Goal: Task Accomplishment & Management: Complete application form

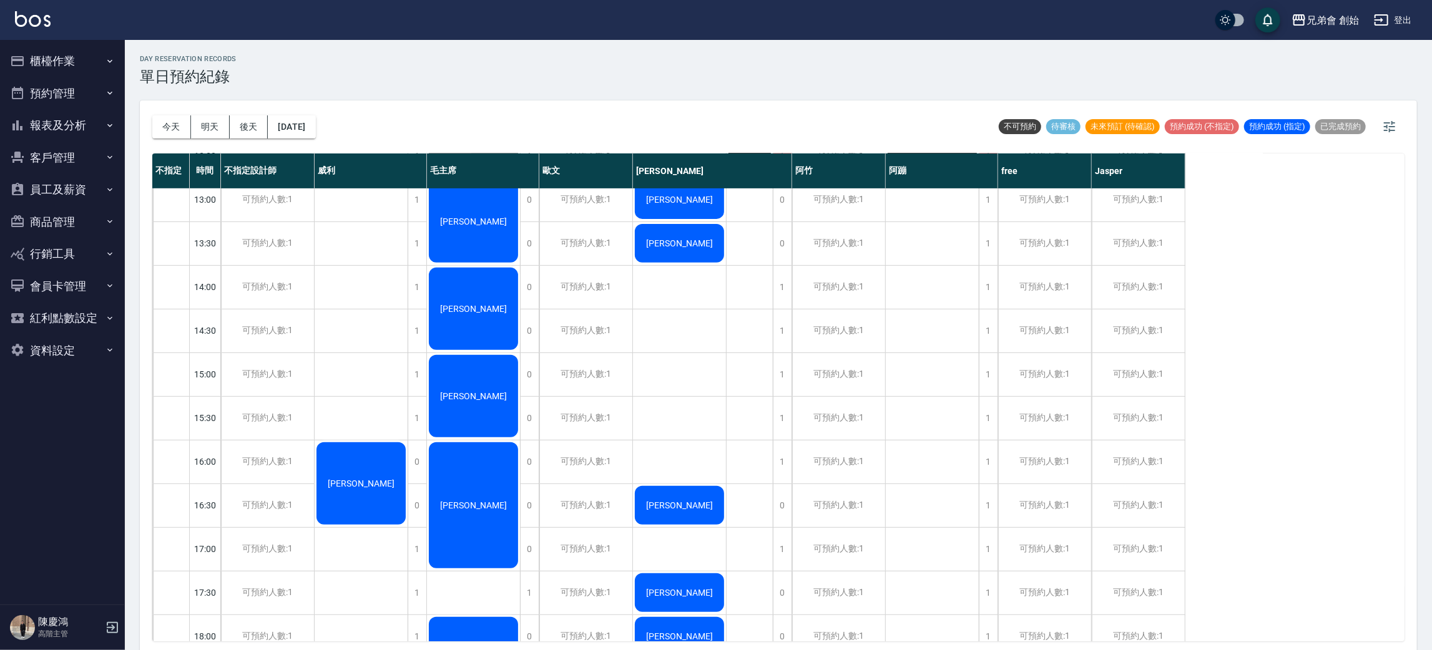
scroll to position [266, 0]
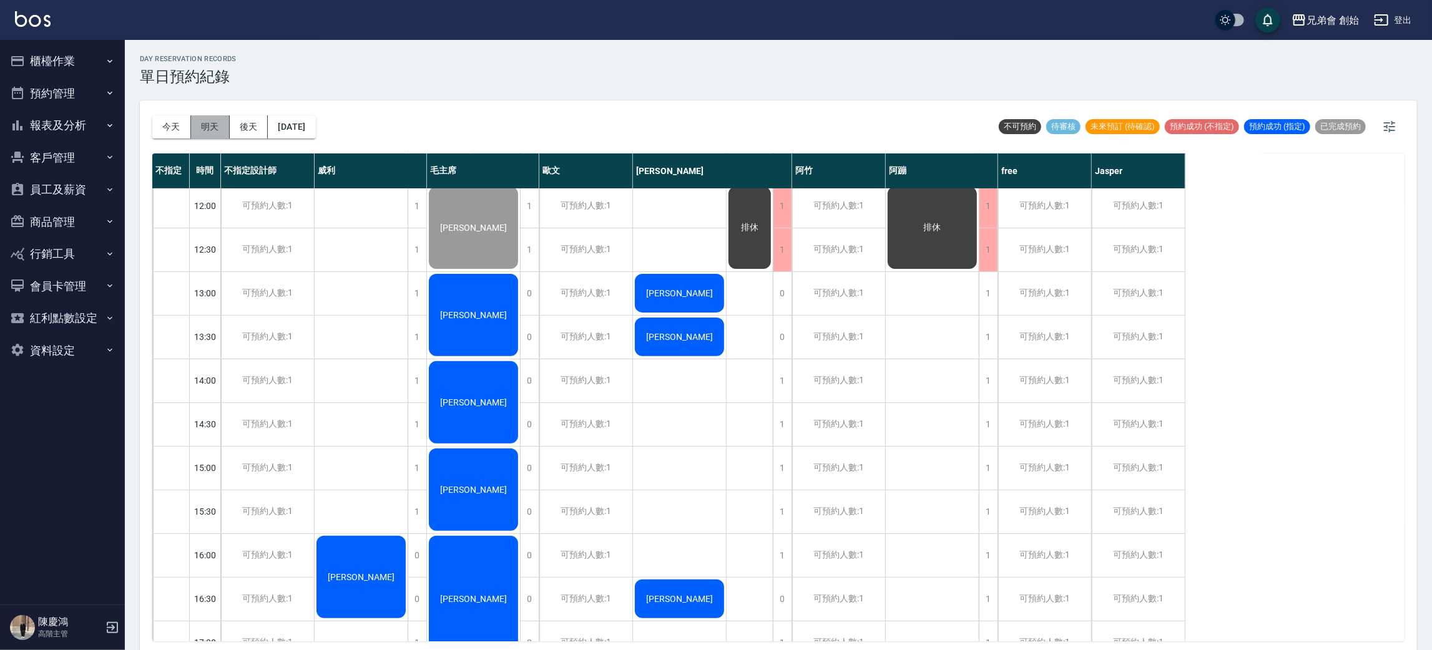
click at [215, 127] on button "明天" at bounding box center [210, 126] width 39 height 23
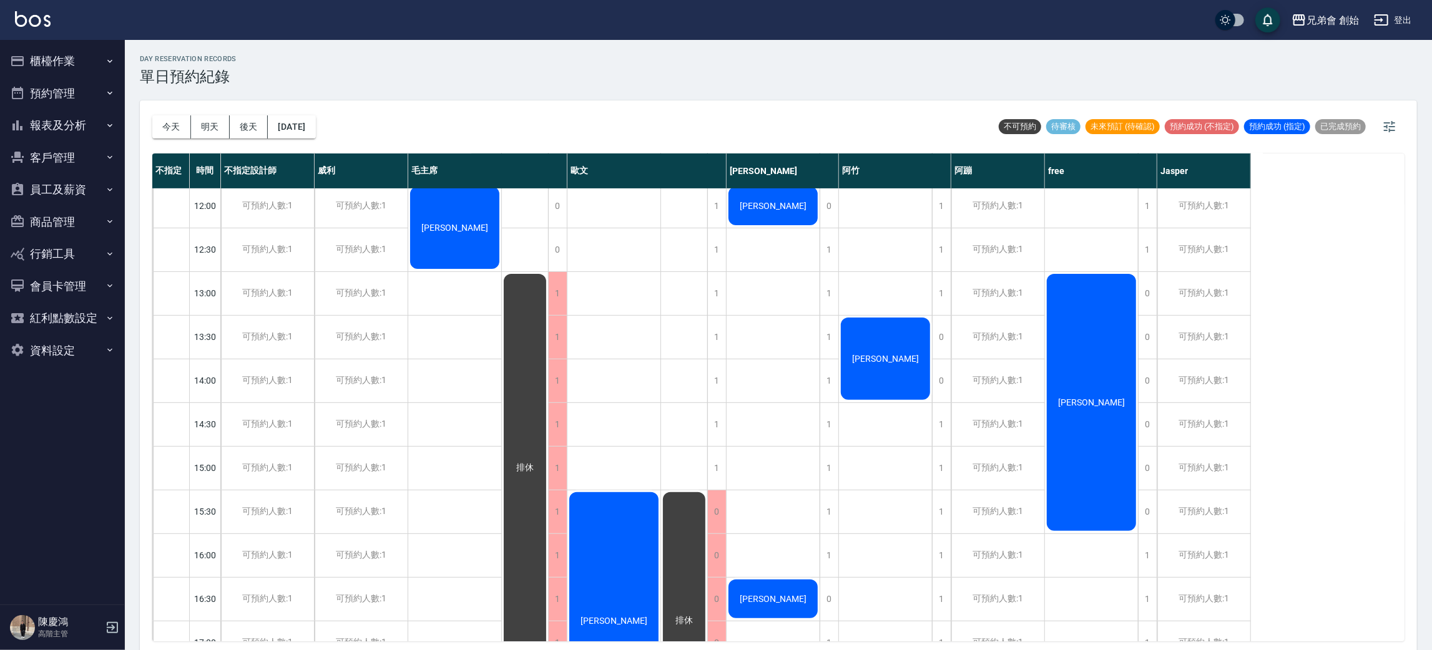
click at [170, 127] on button "今天" at bounding box center [171, 126] width 39 height 23
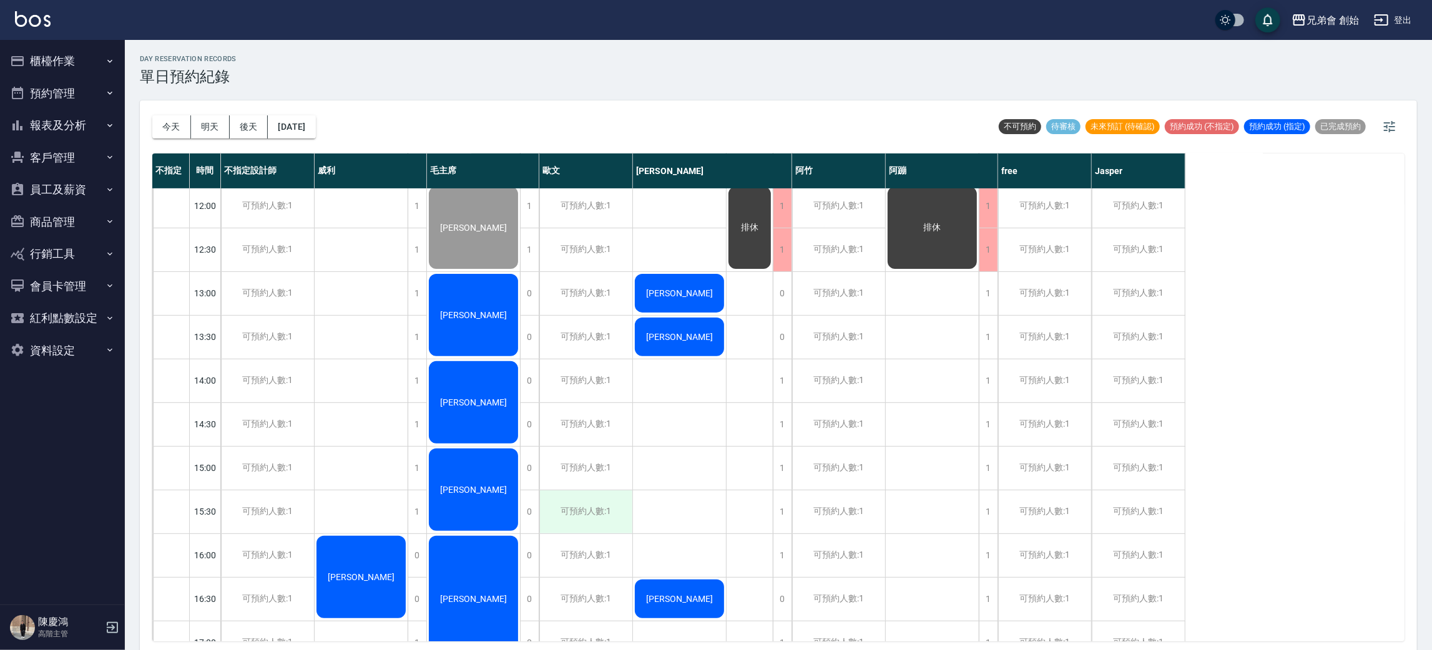
scroll to position [360, 0]
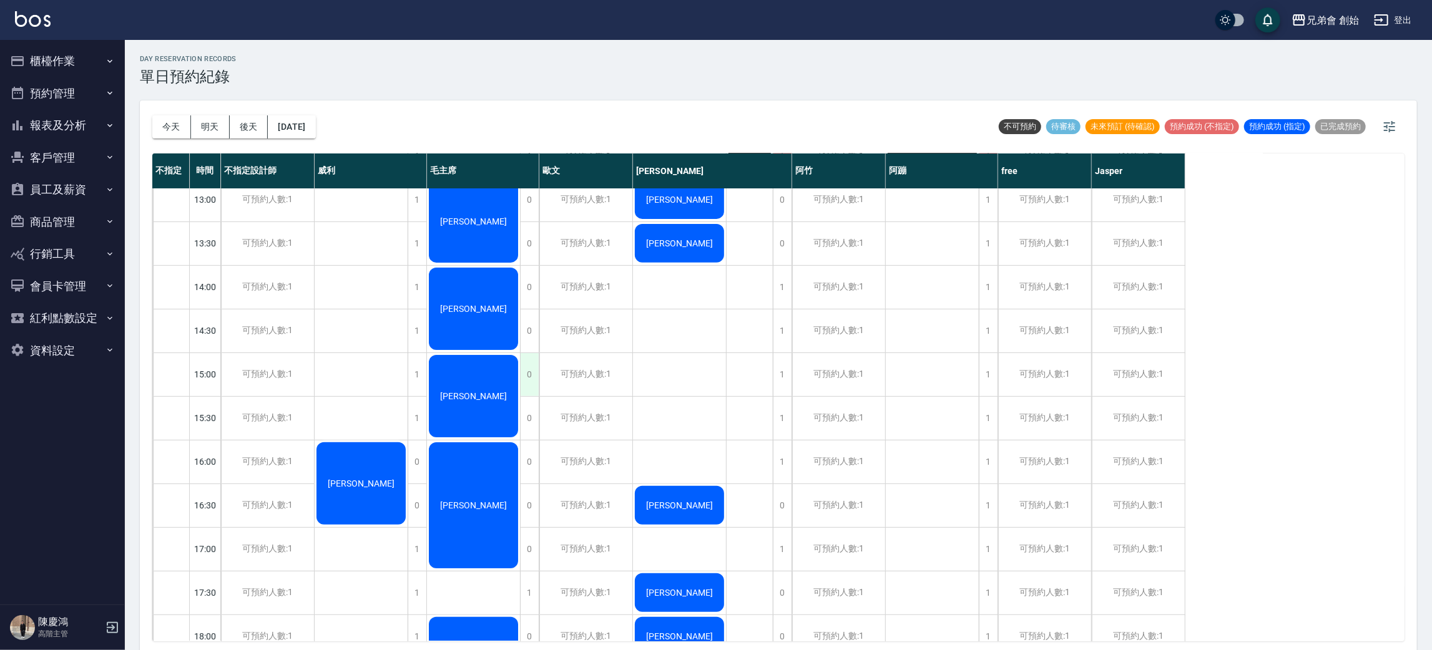
drag, startPoint x: 710, startPoint y: 555, endPoint x: 537, endPoint y: 371, distance: 252.6
click at [701, 554] on div "李尚豫 范彥騏 Terry 陳柏元 連詠賢 彭冠瑀 呂冠勳 無名字 蘇頌傑" at bounding box center [680, 461] width 94 height 1267
click at [163, 137] on button "今天" at bounding box center [171, 126] width 39 height 23
click at [163, 136] on button "今天" at bounding box center [171, 126] width 39 height 23
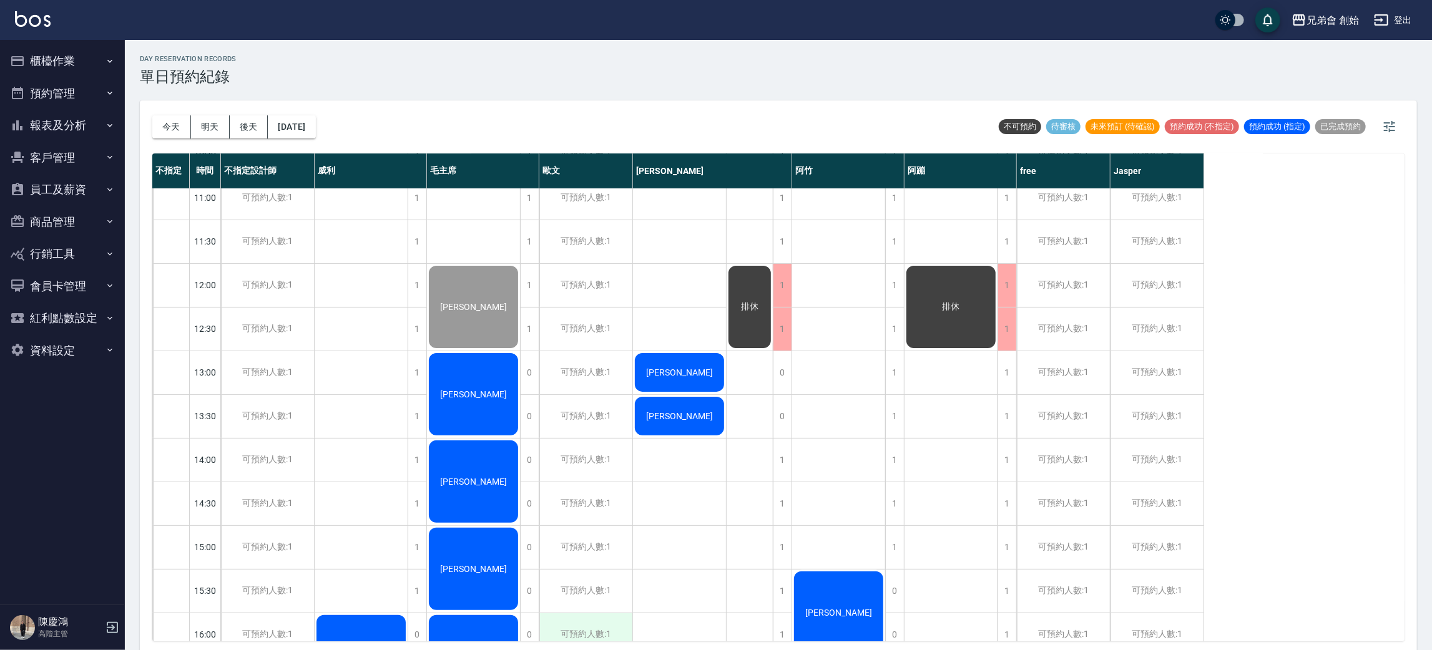
scroll to position [374, 0]
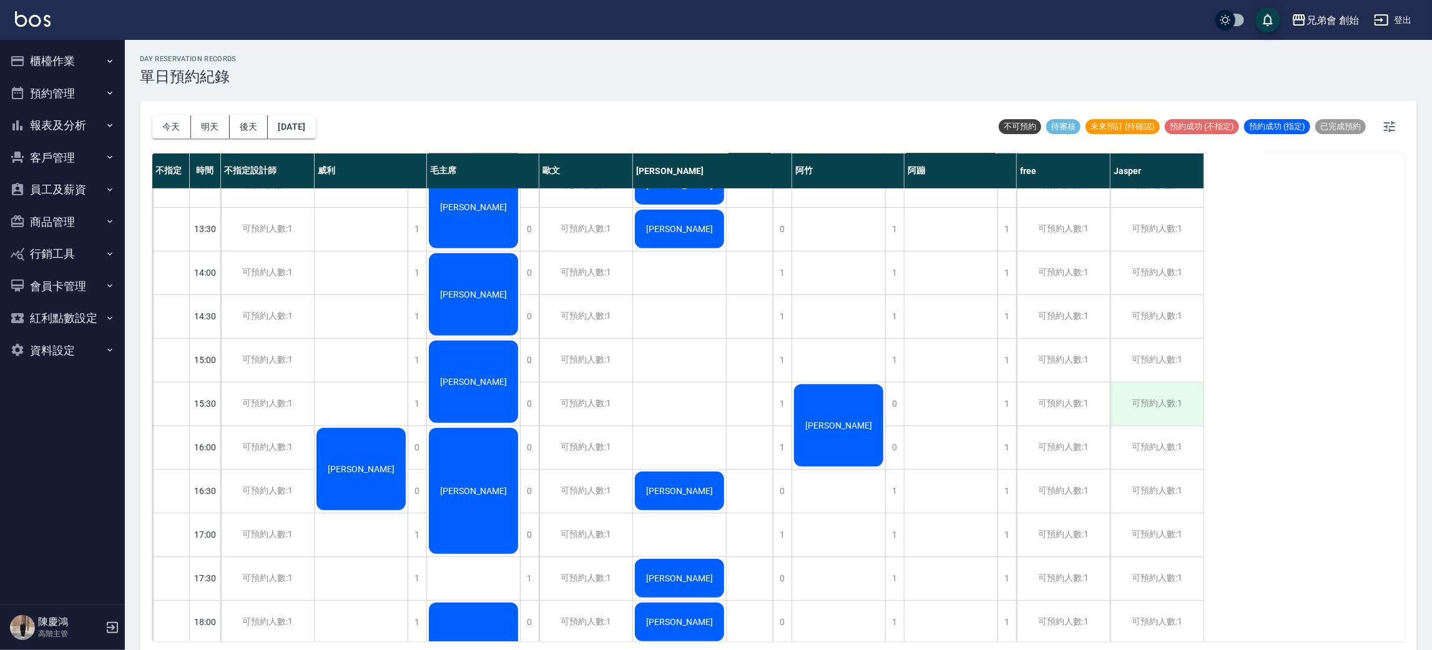
click at [1148, 413] on div "可預約人數:1" at bounding box center [1156, 404] width 93 height 43
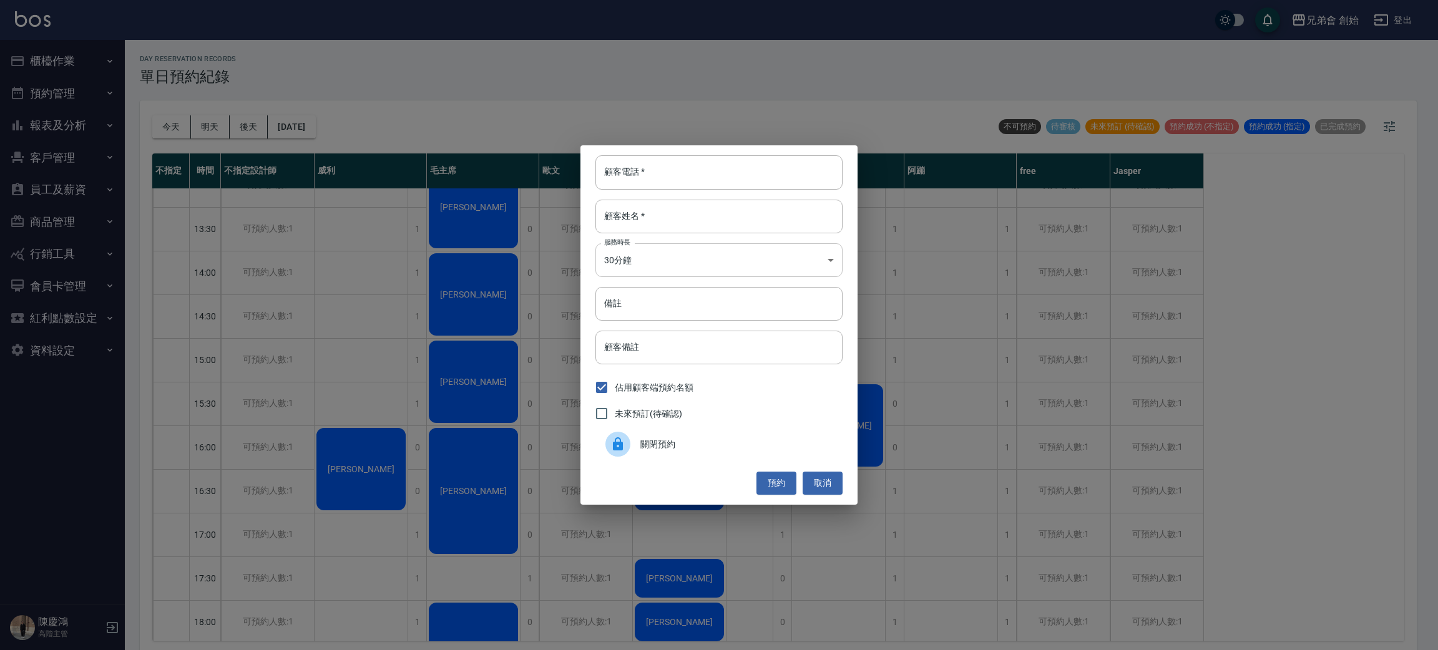
click at [735, 254] on body "兄弟會 創始 登出 櫃檯作業 打帳單 帳單列表 掛單列表 座位開單 營業儀表板 現金收支登錄 高階收支登錄 材料自購登錄 每日結帳 排班表 現場電腦打卡 掃碼…" at bounding box center [719, 327] width 1438 height 654
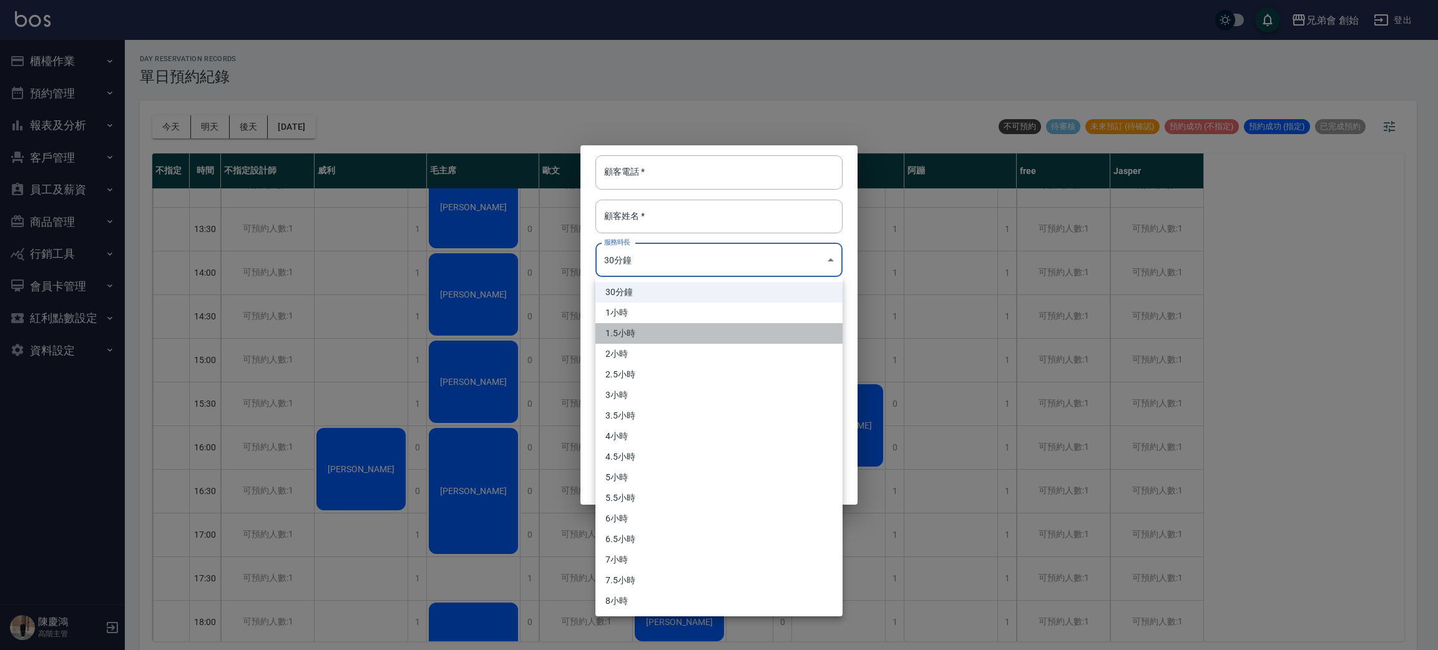
click at [697, 323] on li "1.5小時" at bounding box center [718, 333] width 247 height 21
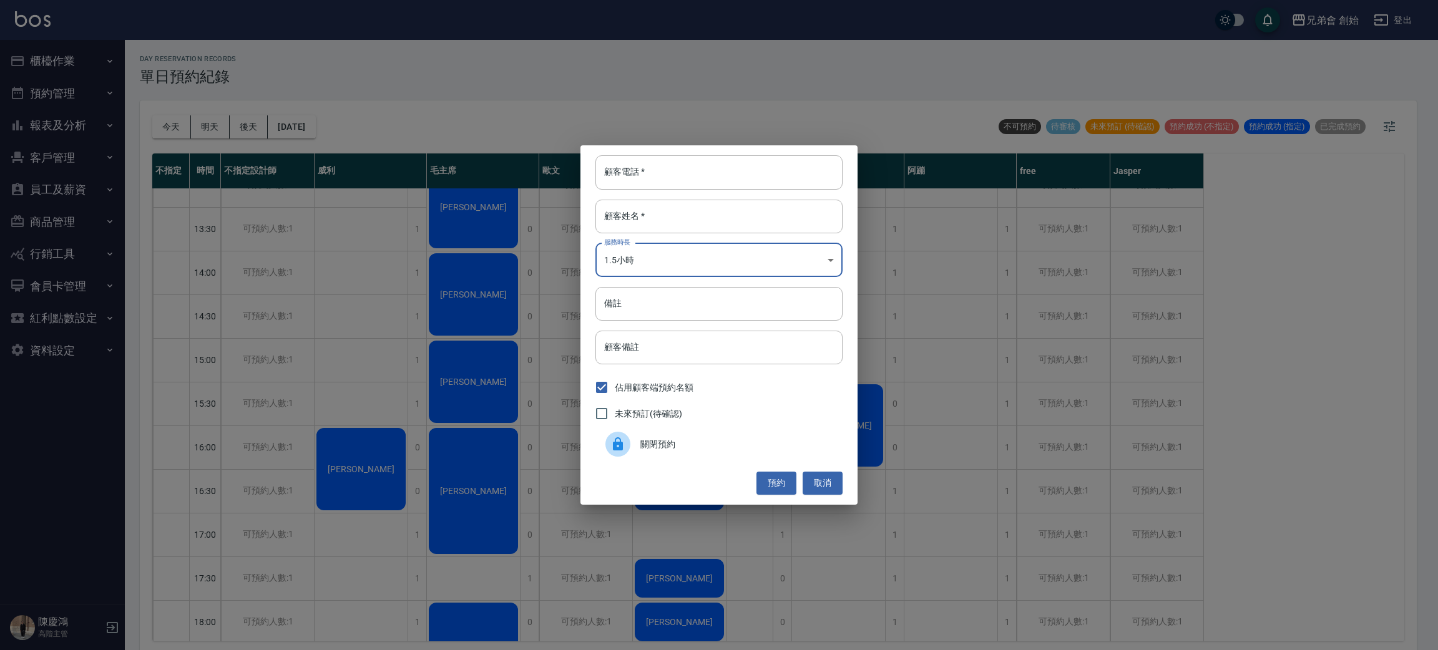
click at [711, 264] on body "兄弟會 創始 登出 櫃檯作業 打帳單 帳單列表 掛單列表 座位開單 營業儀表板 現金收支登錄 高階收支登錄 材料自購登錄 每日結帳 排班表 現場電腦打卡 掃碼…" at bounding box center [719, 327] width 1438 height 654
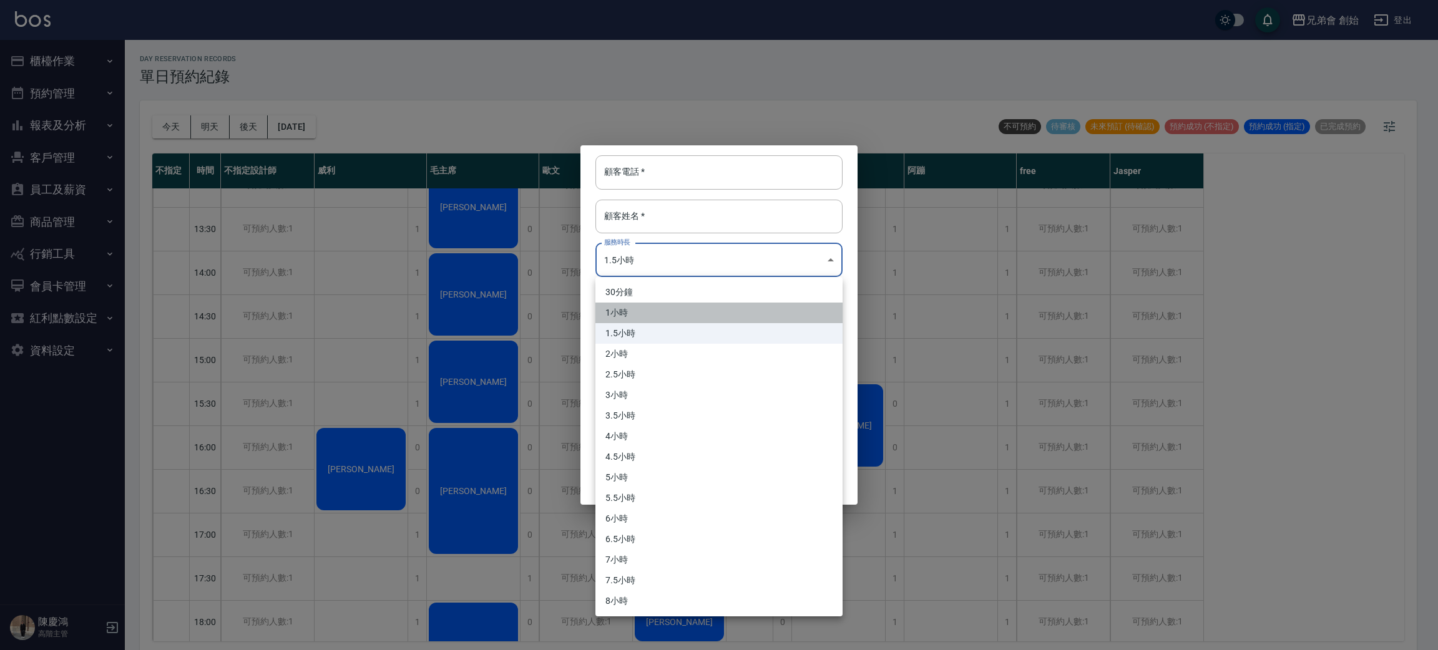
click at [682, 314] on li "1小時" at bounding box center [718, 313] width 247 height 21
type input "2"
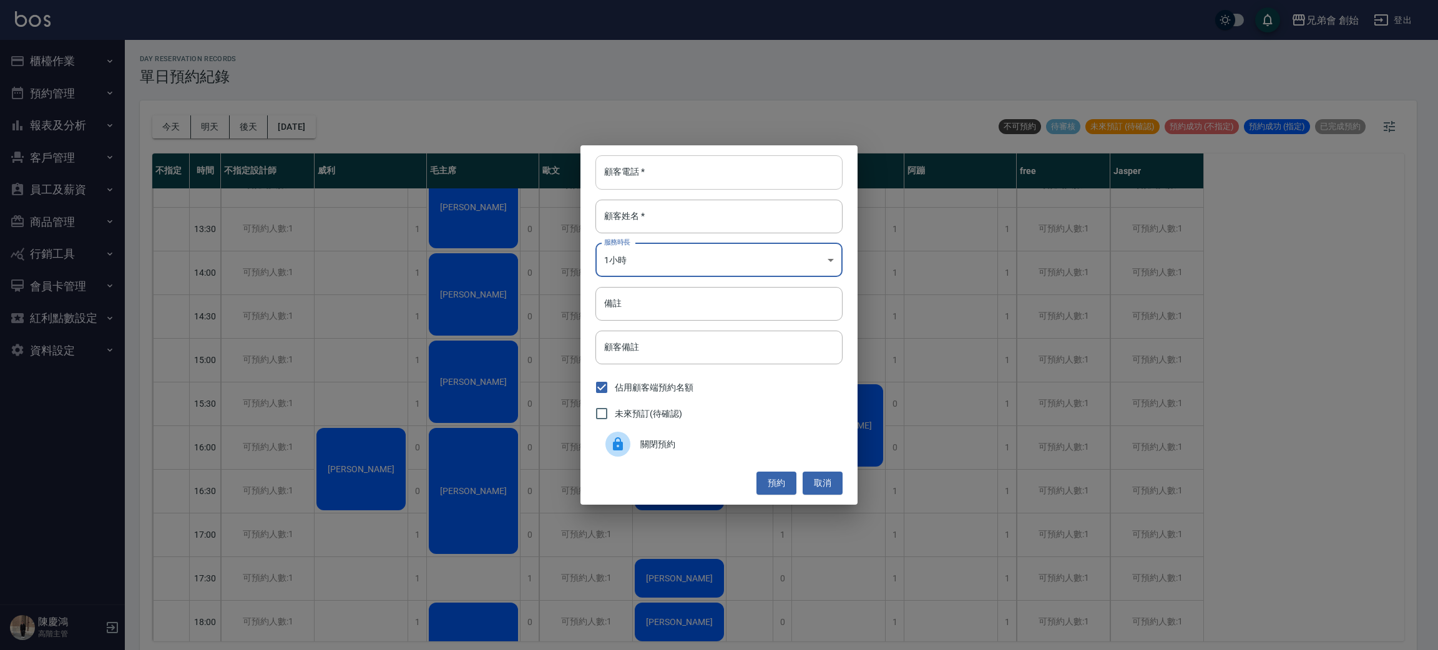
click at [741, 160] on input "顧客電話   *" at bounding box center [718, 172] width 247 height 34
click at [410, 283] on div "顧客電話   * 顧客電話   * 顧客姓名   * 顧客姓名   * 服務時長 1小時 2 服務時長 備註 備註 顧客備註 顧客備註 佔用顧客端預約名額 未…" at bounding box center [719, 325] width 1438 height 650
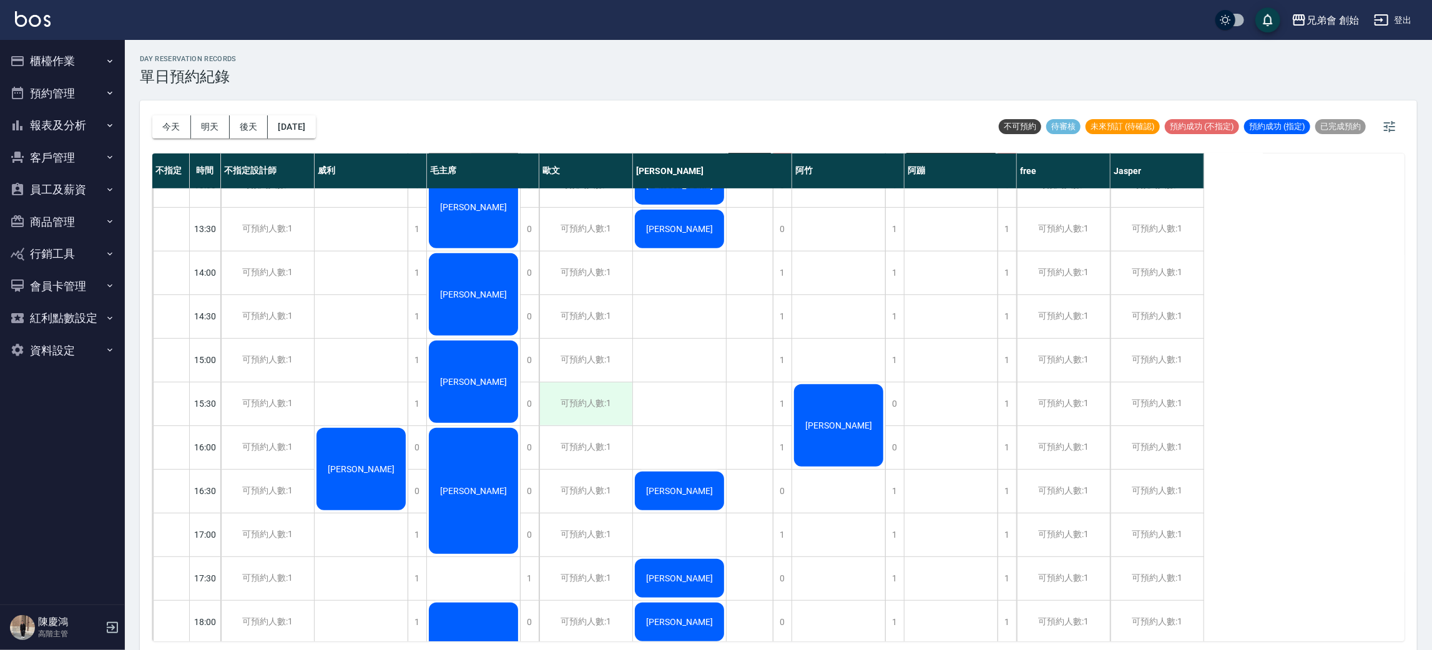
click at [577, 397] on div "可預約人數:1" at bounding box center [585, 404] width 93 height 43
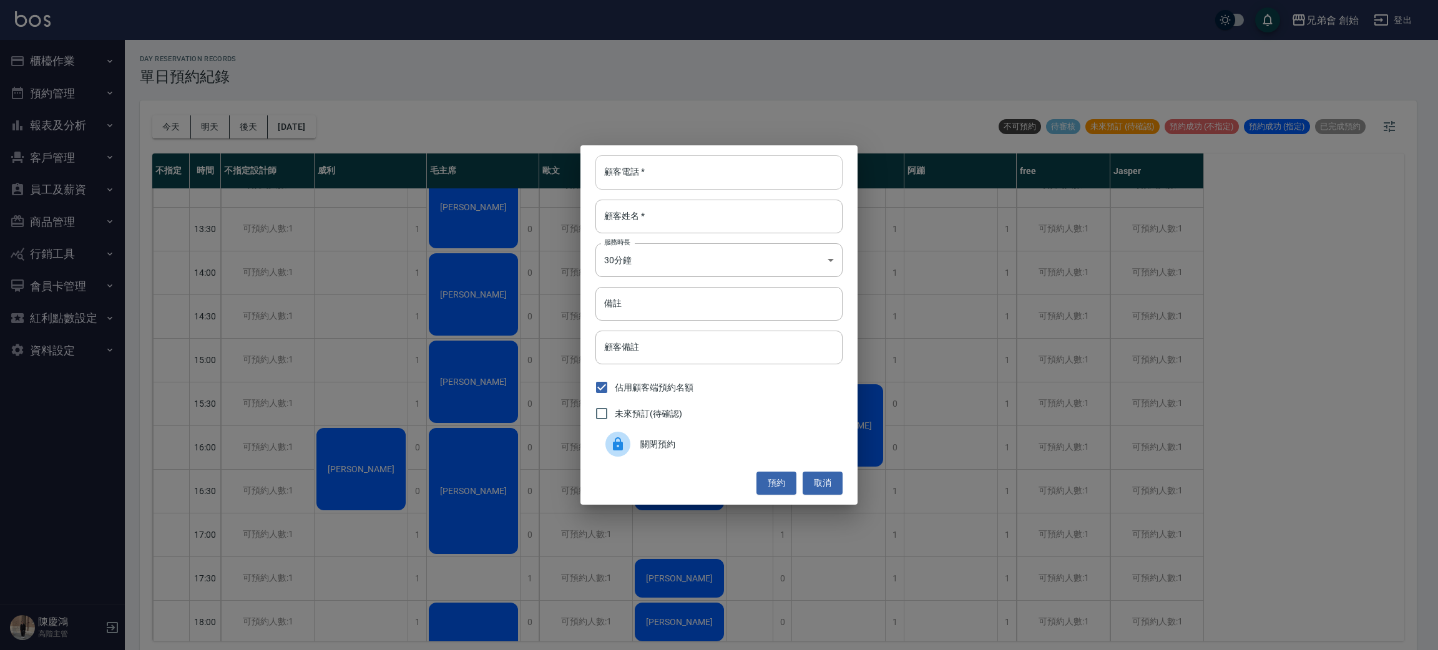
click at [650, 174] on input "顧客電話   *" at bounding box center [718, 172] width 247 height 34
type input "0"
type input "09"
click at [838, 486] on button "取消" at bounding box center [823, 483] width 40 height 23
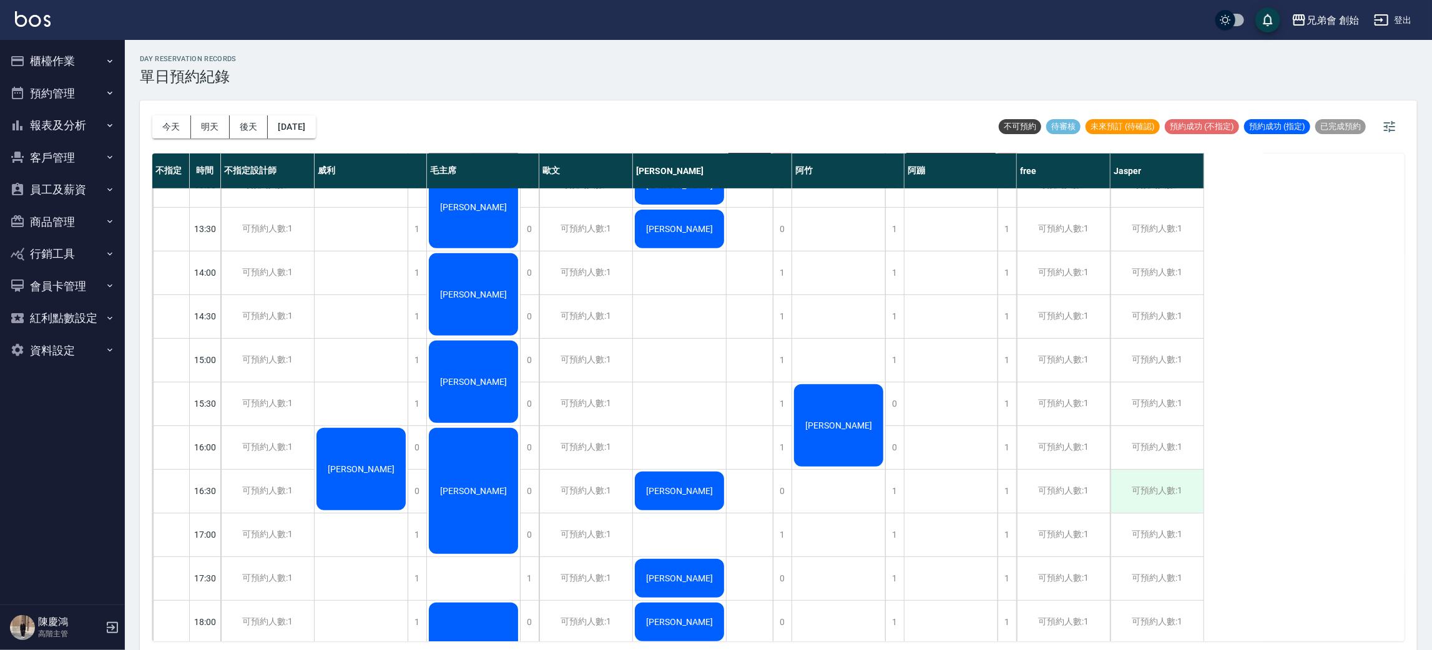
scroll to position [467, 0]
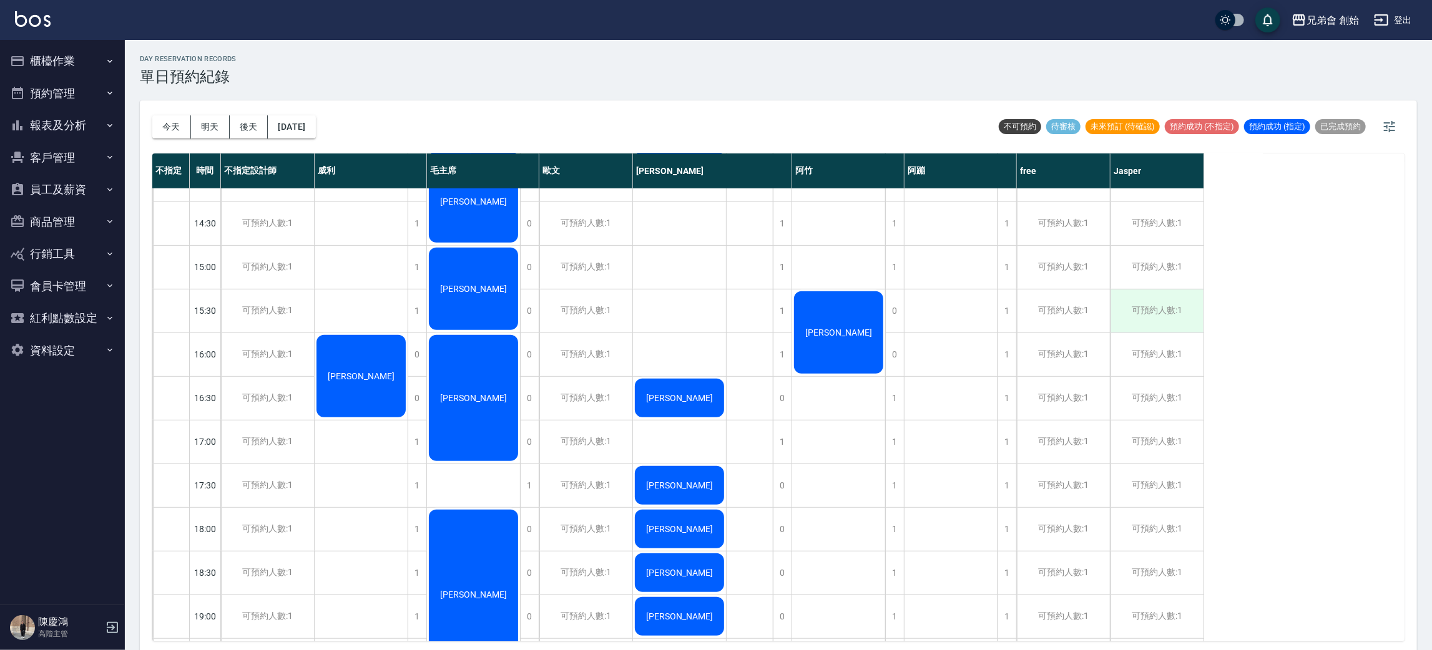
click at [1168, 323] on div "可預約人數:1" at bounding box center [1156, 311] width 93 height 43
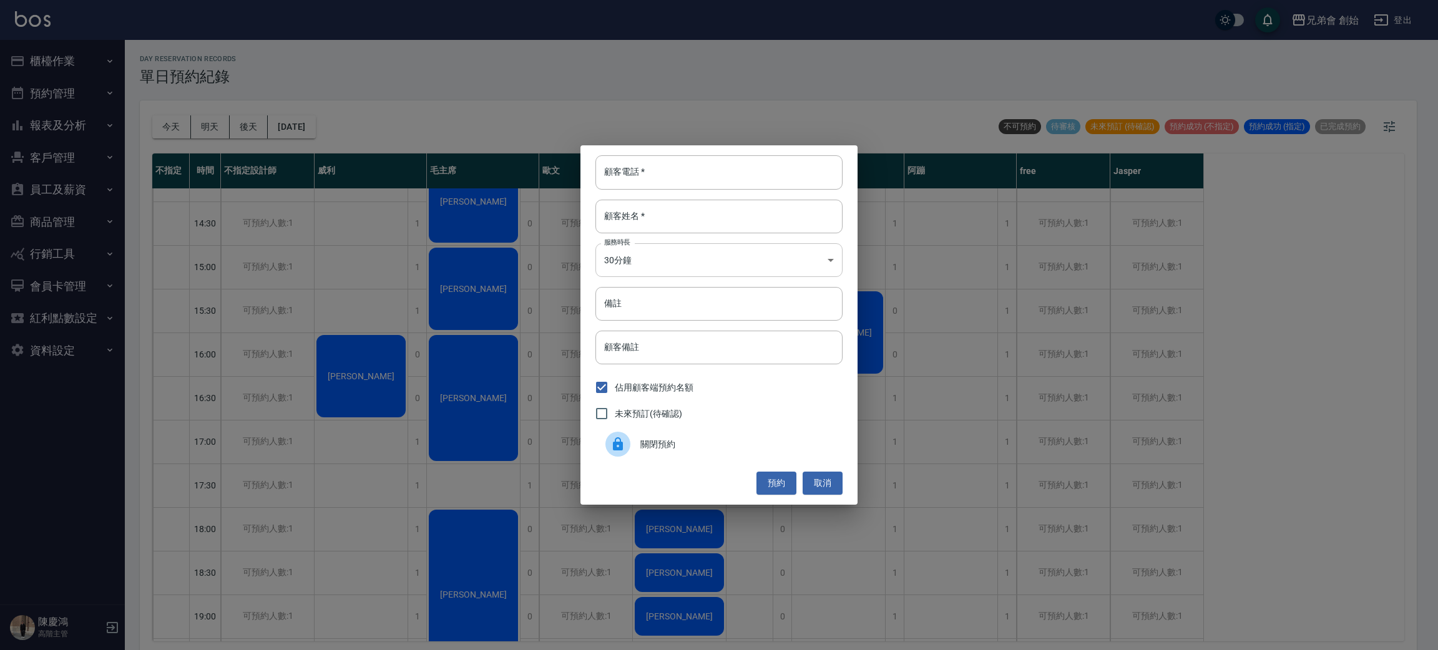
click at [708, 248] on body "兄弟會 創始 登出 櫃檯作業 打帳單 帳單列表 掛單列表 座位開單 營業儀表板 現金收支登錄 高階收支登錄 材料自購登錄 每日結帳 排班表 現場電腦打卡 掃碼…" at bounding box center [719, 327] width 1438 height 654
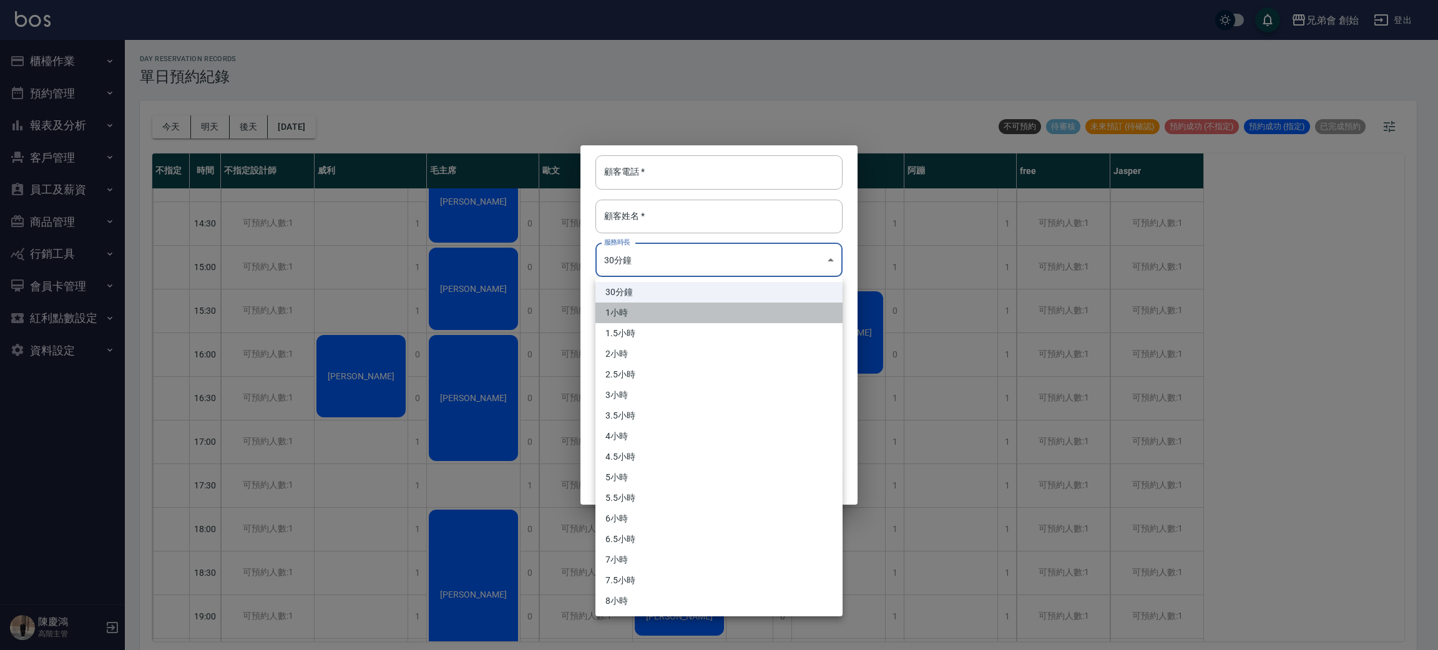
click at [643, 317] on li "1小時" at bounding box center [718, 313] width 247 height 21
type input "2"
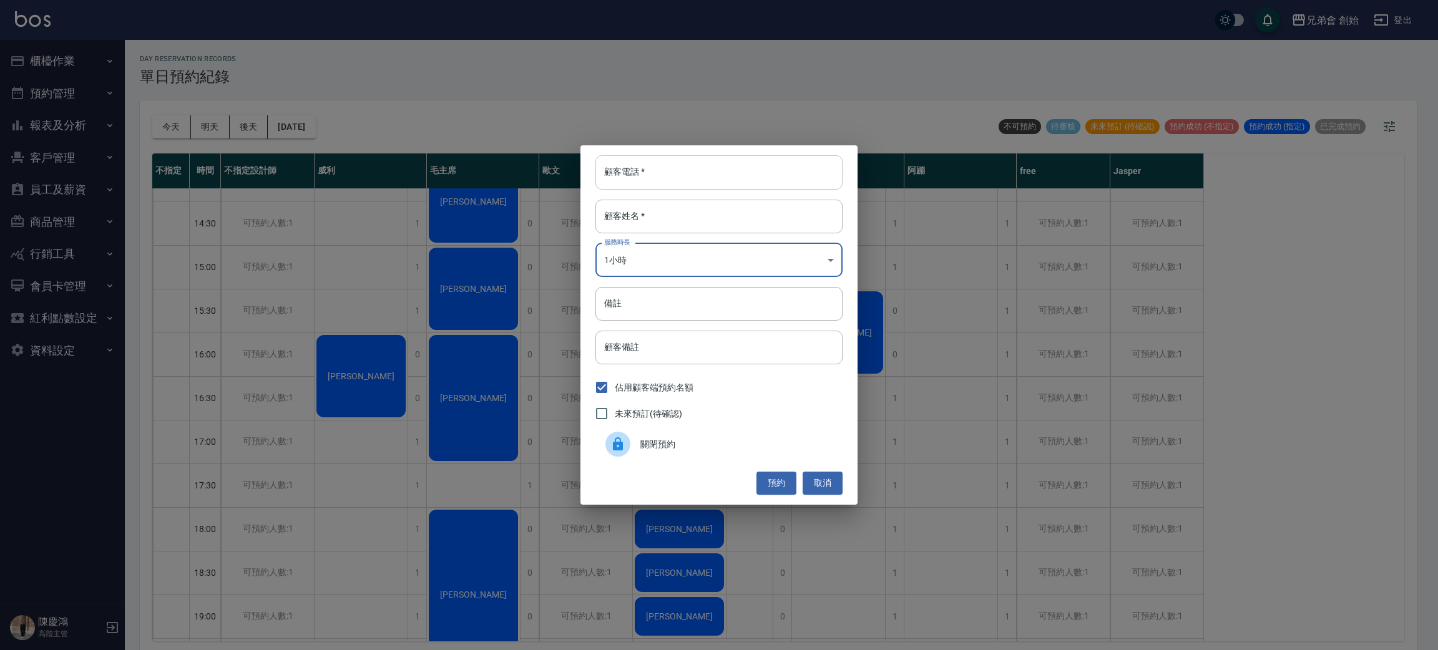
click at [718, 176] on input "顧客電話   *" at bounding box center [718, 172] width 247 height 34
type input "0"
click at [604, 217] on input "顧客姓名   *" at bounding box center [718, 217] width 247 height 34
type input "0590"
click at [688, 178] on input "059" at bounding box center [718, 172] width 247 height 34
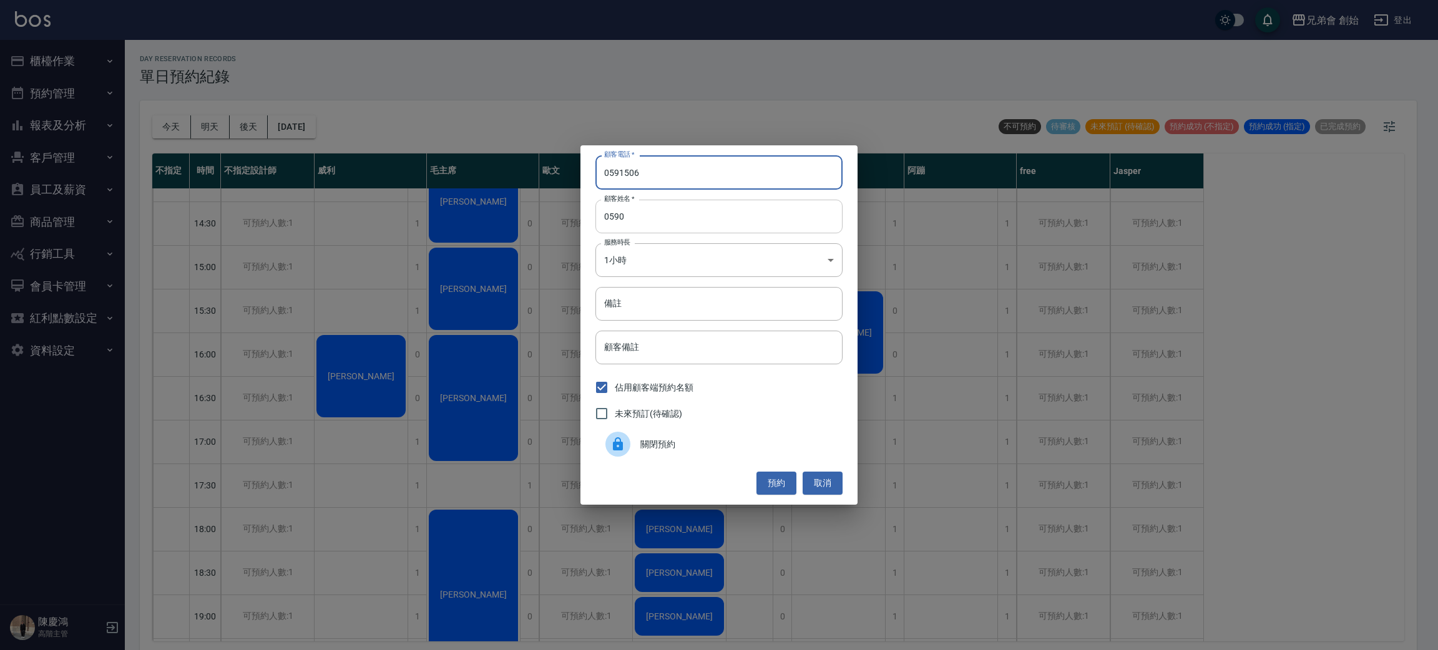
type input "05915060"
click at [678, 225] on input "0590" at bounding box center [718, 217] width 247 height 34
type input "0590505"
click at [823, 477] on button "取消" at bounding box center [823, 483] width 40 height 23
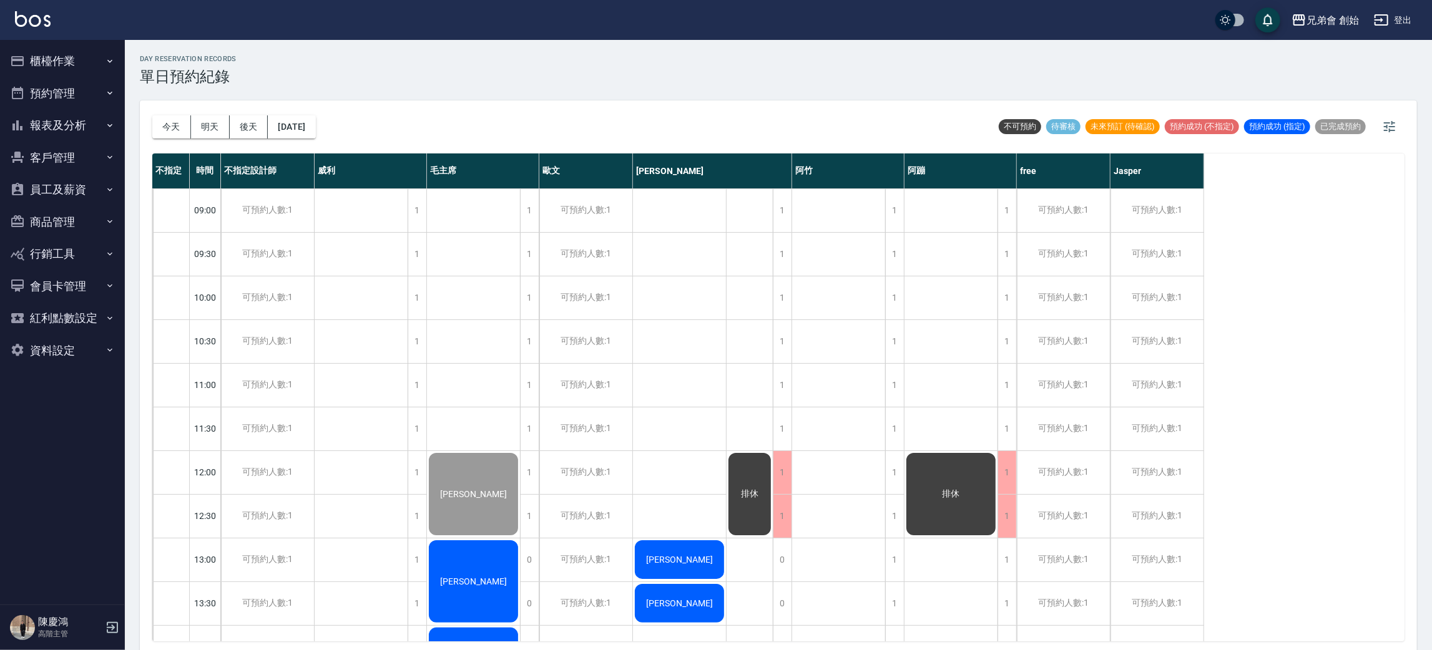
scroll to position [561, 0]
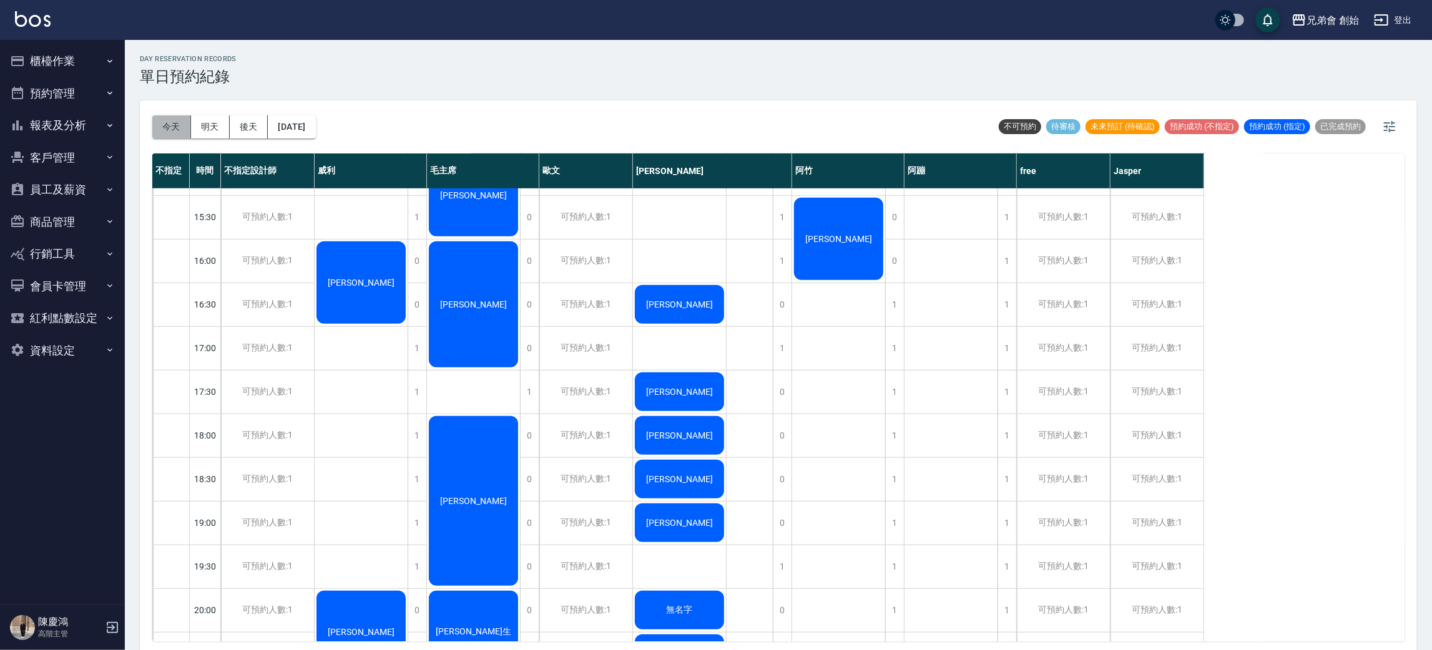
click at [172, 133] on button "今天" at bounding box center [171, 126] width 39 height 23
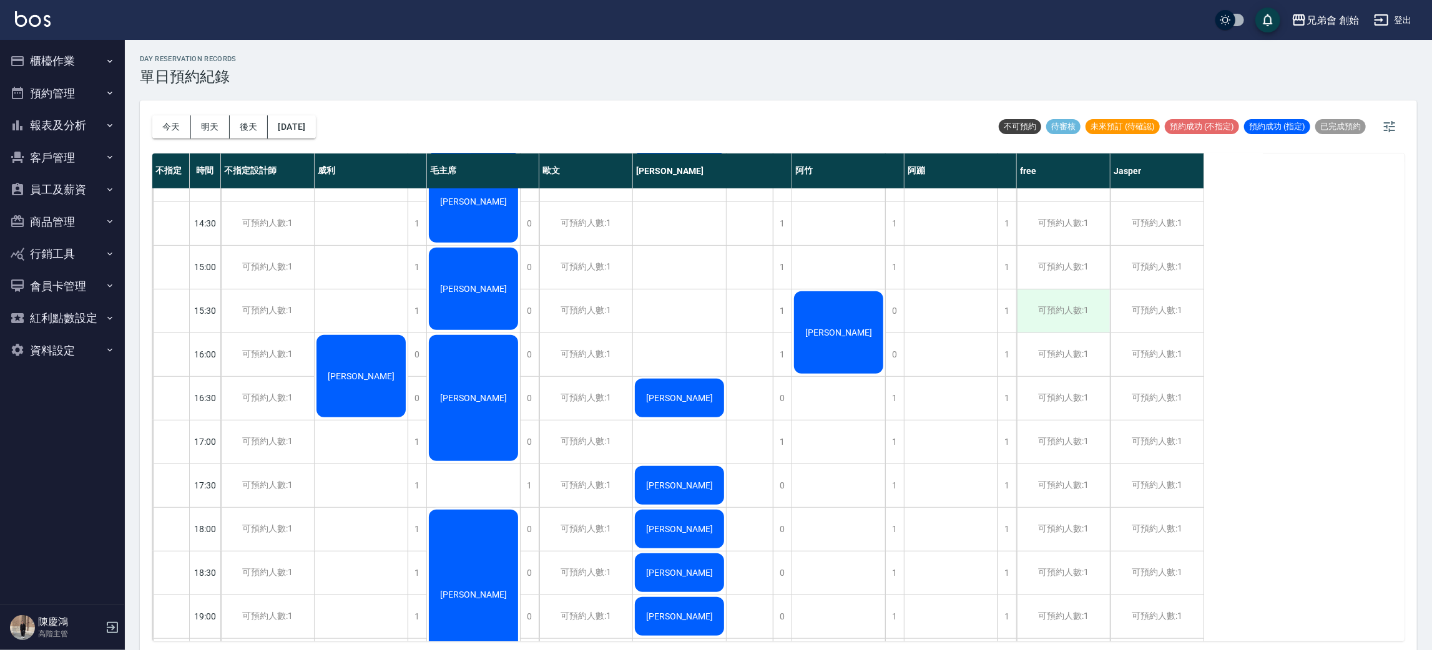
click at [1050, 314] on div "可預約人數:1" at bounding box center [1063, 311] width 93 height 43
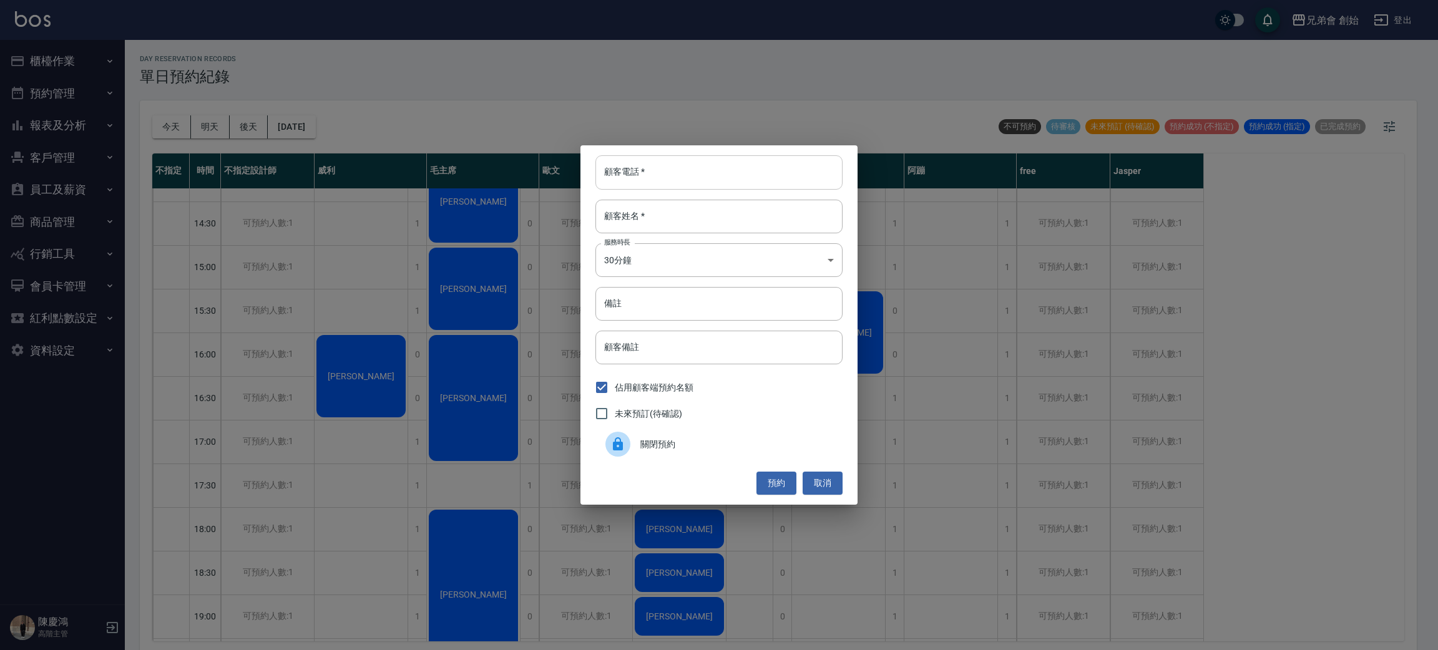
click at [716, 168] on input "顧客電話   *" at bounding box center [718, 172] width 247 height 34
type input "0905351589"
click at [742, 265] on body "兄弟會 創始 登出 櫃檯作業 打帳單 帳單列表 掛單列表 座位開單 營業儀表板 現金收支登錄 高階收支登錄 材料自購登錄 每日結帳 排班表 現場電腦打卡 掃碼…" at bounding box center [719, 327] width 1438 height 654
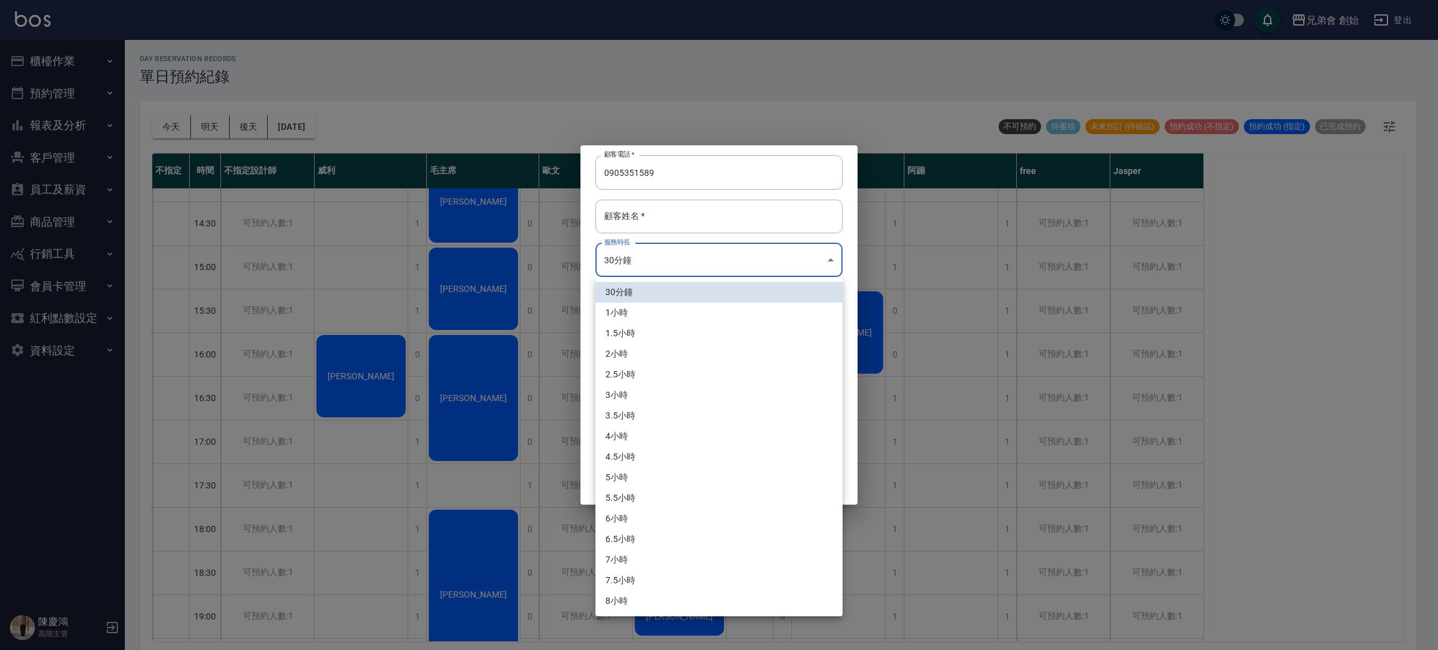
click at [623, 314] on li "1小時" at bounding box center [718, 313] width 247 height 21
type input "2"
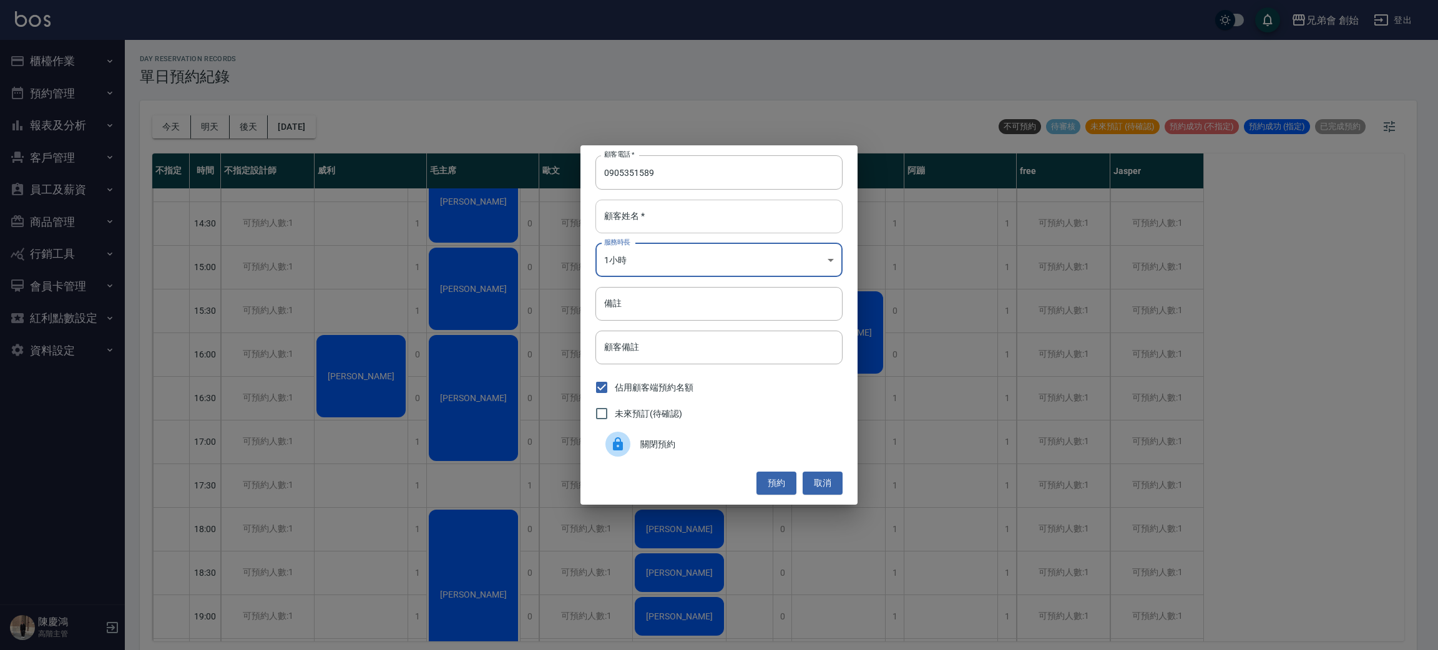
click at [654, 205] on input "顧客姓名   *" at bounding box center [718, 217] width 247 height 34
type input "[PERSON_NAME]"
click at [777, 493] on button "預約" at bounding box center [776, 483] width 40 height 23
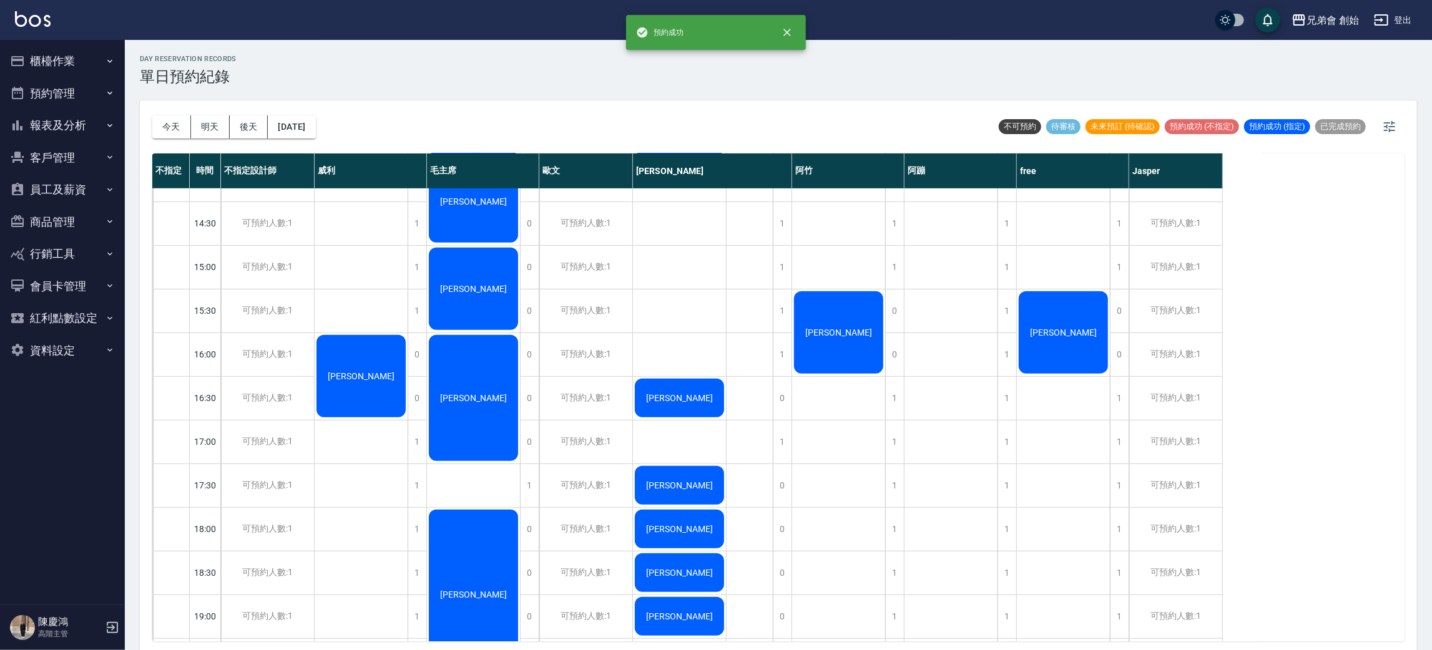
click at [1080, 344] on div "[PERSON_NAME]" at bounding box center [1063, 333] width 93 height 86
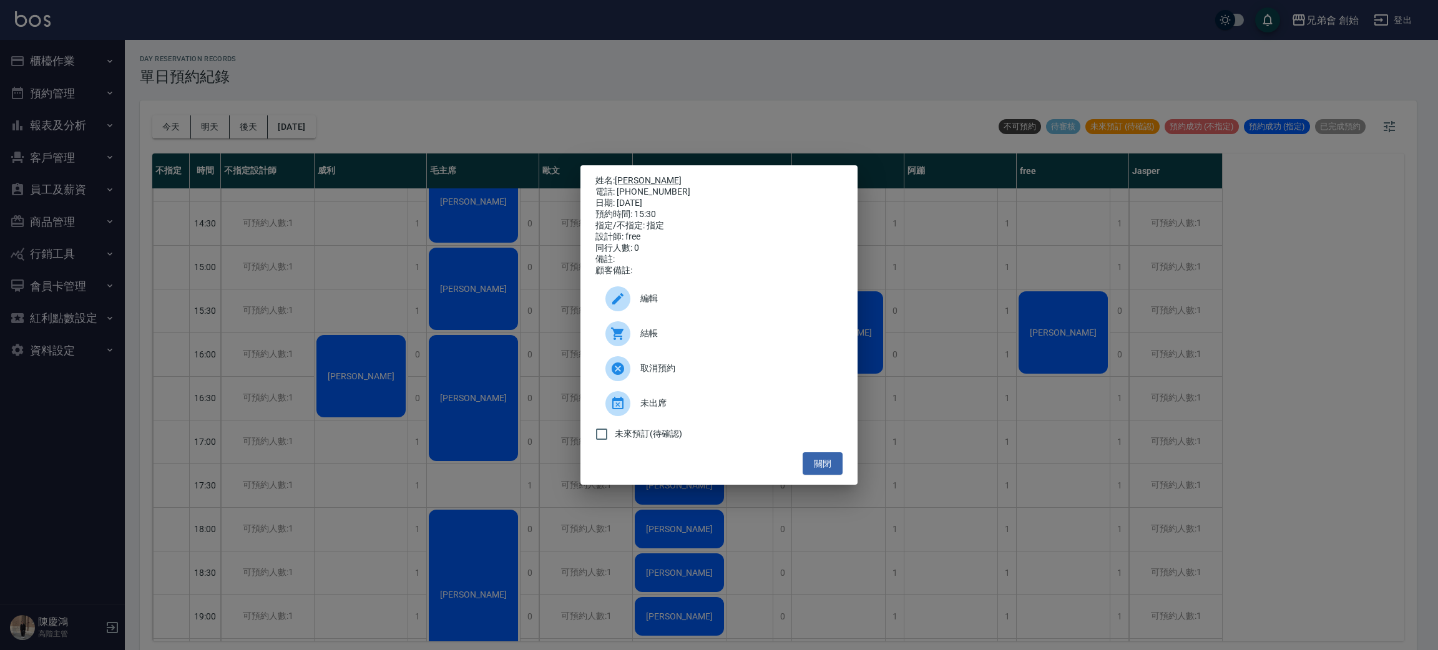
click at [692, 315] on div "編輯" at bounding box center [718, 298] width 247 height 35
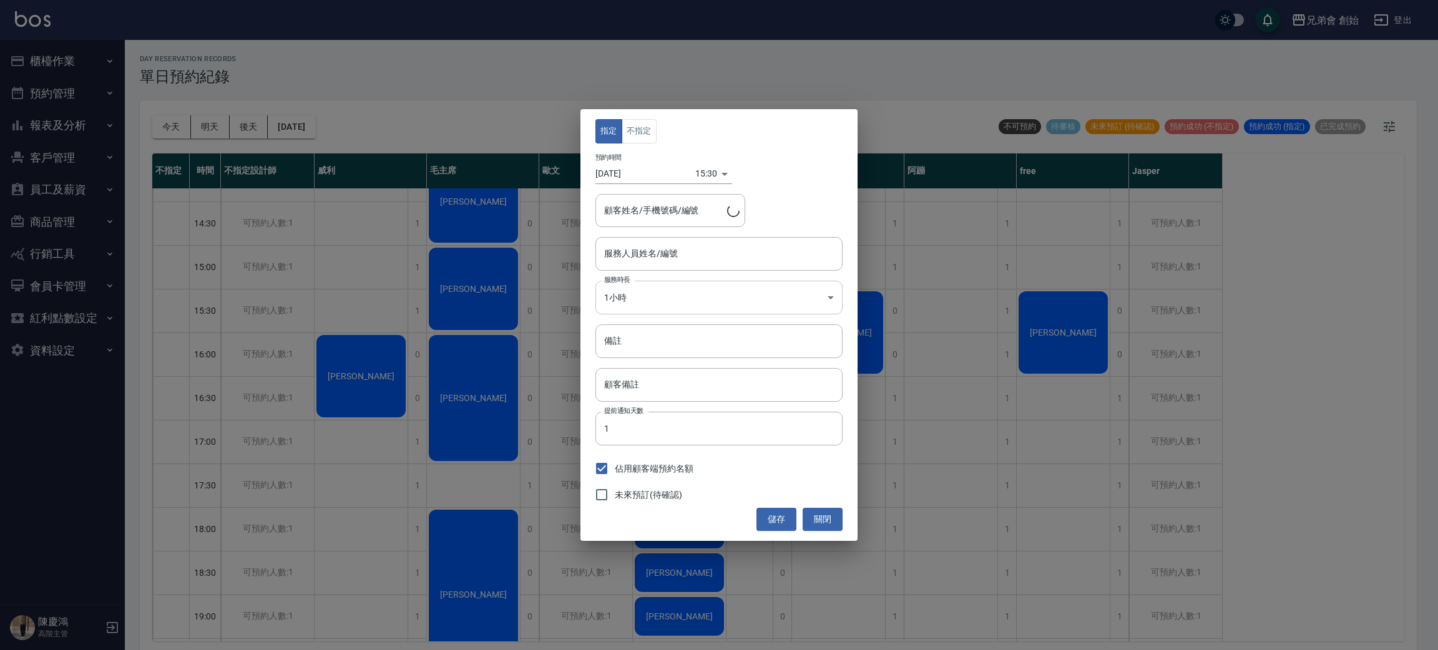
type input "free(無代號)"
type input "[PERSON_NAME]/0905351589"
click at [642, 131] on button "不指定" at bounding box center [639, 131] width 35 height 24
click at [776, 524] on button "儲存" at bounding box center [776, 519] width 40 height 23
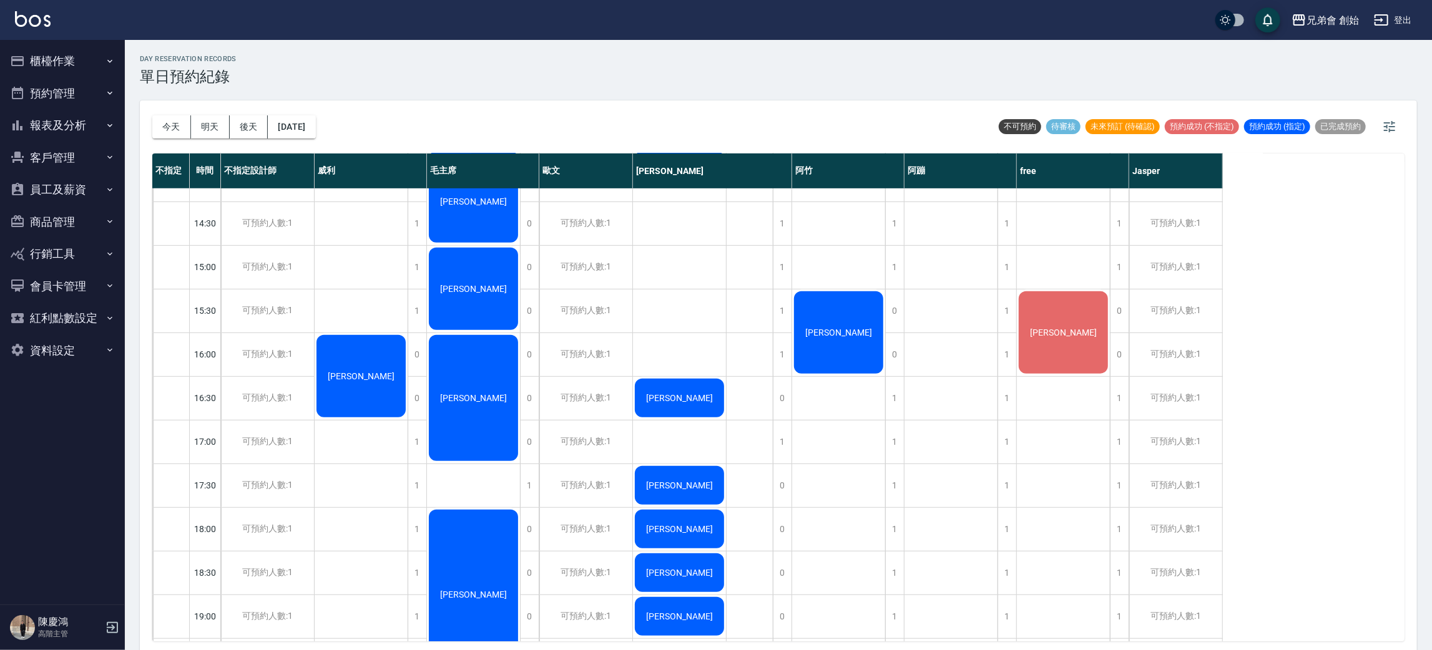
click at [1083, 329] on div "[PERSON_NAME]" at bounding box center [1063, 333] width 93 height 86
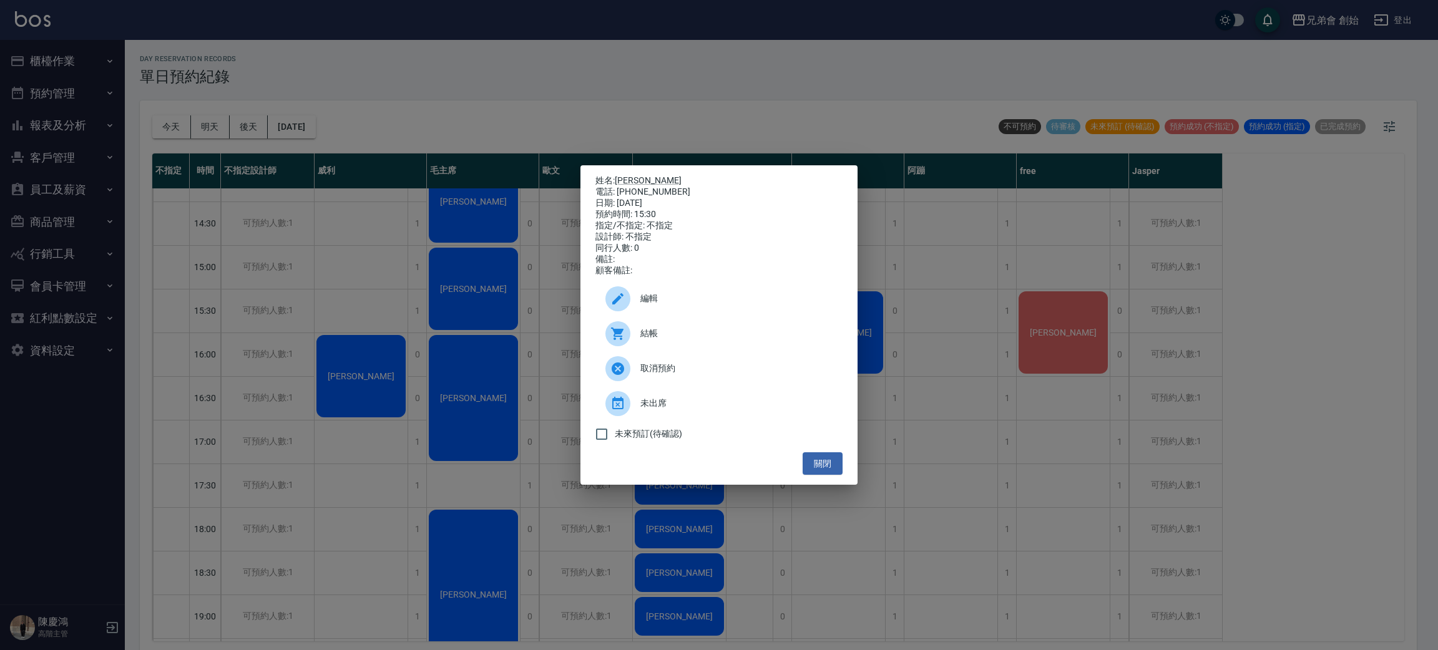
click at [1025, 329] on div "姓名: [PERSON_NAME] 電話: [PHONE_NUMBER] 日期: [DATE] 預約時間: 15:30 指定/不指定: 不指定 設計師: 不指…" at bounding box center [719, 325] width 1438 height 650
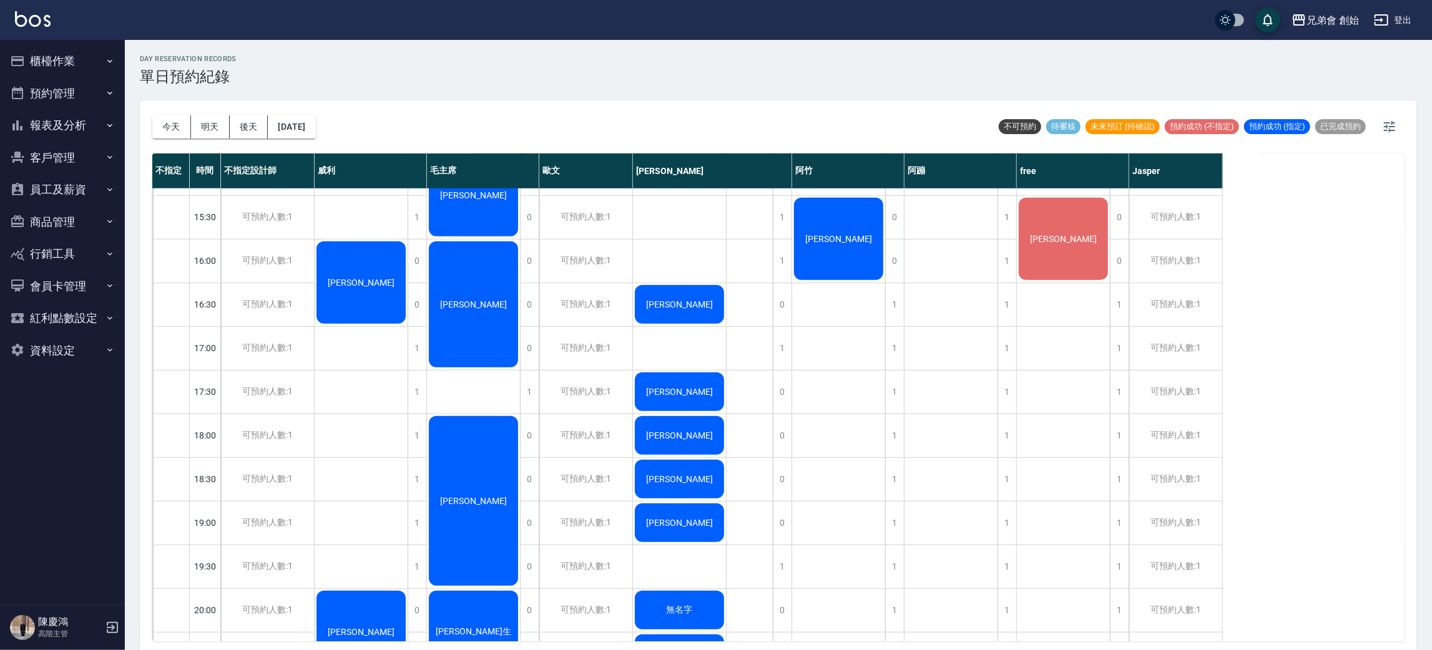
scroll to position [749, 0]
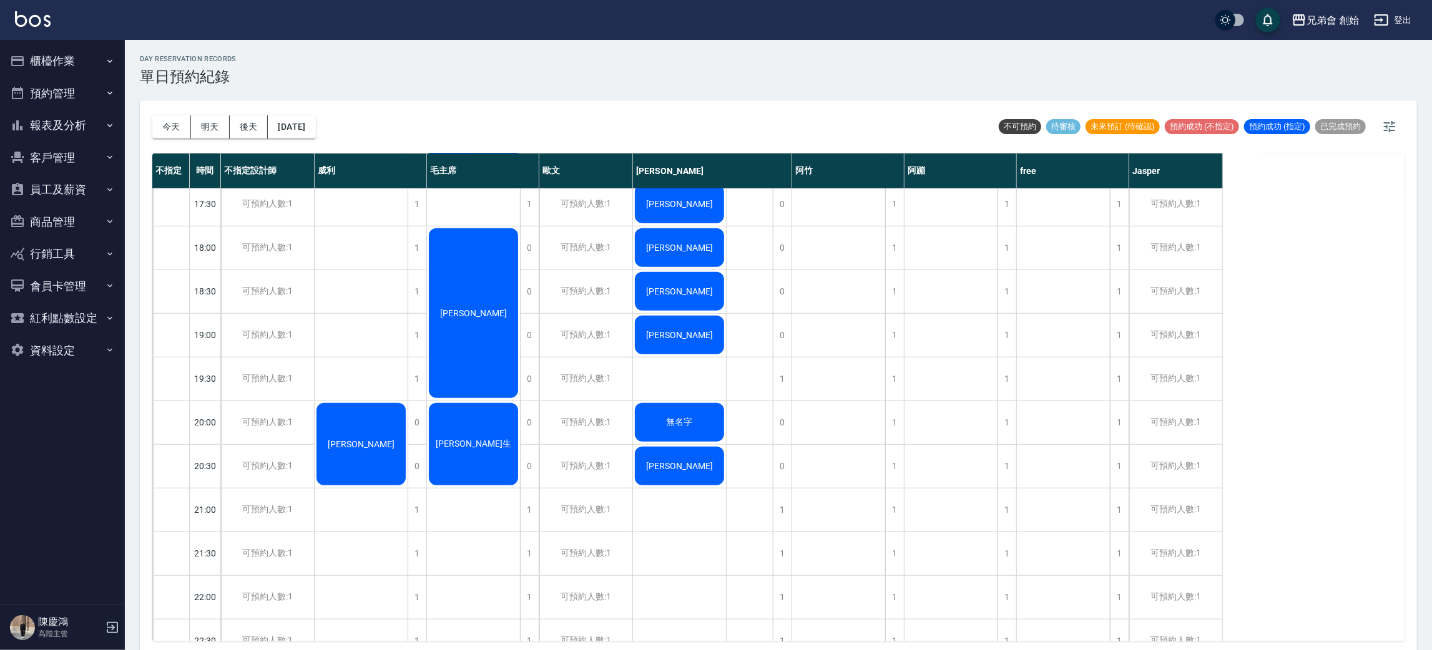
click at [24, 58] on icon "button" at bounding box center [17, 61] width 15 height 15
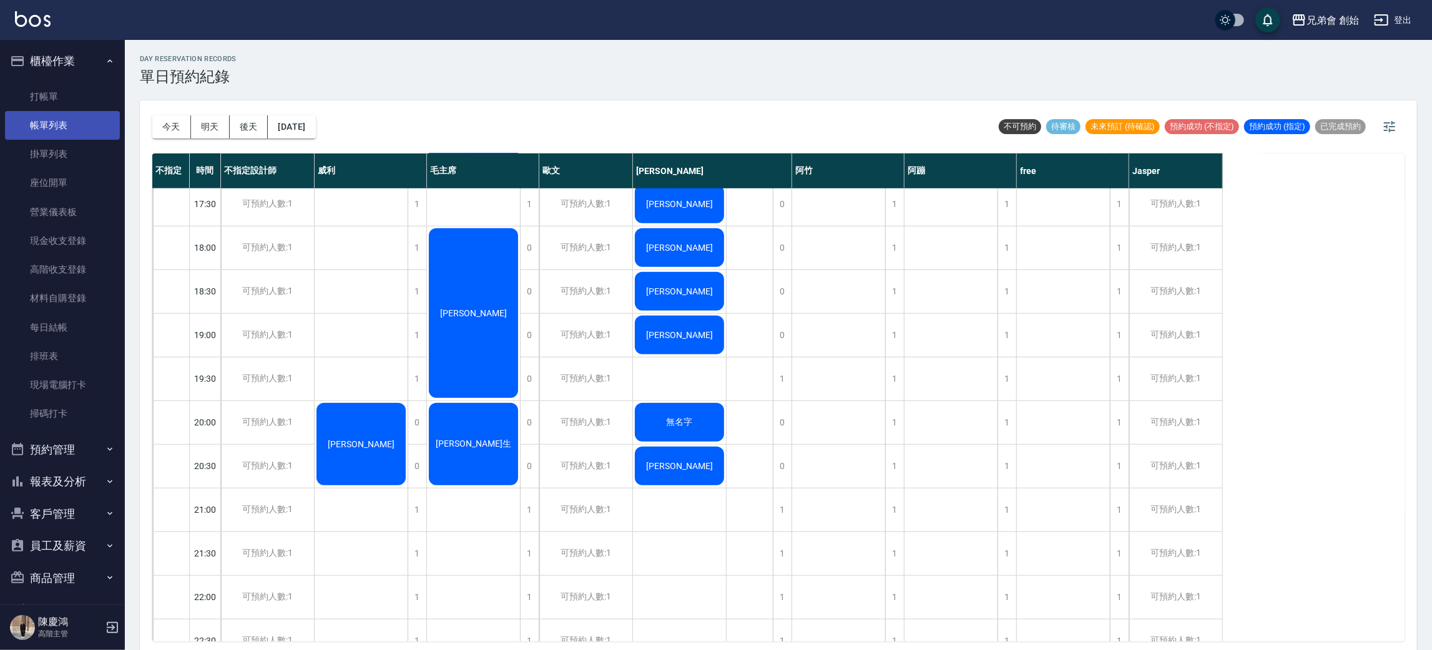
click at [72, 122] on link "帳單列表" at bounding box center [62, 125] width 115 height 29
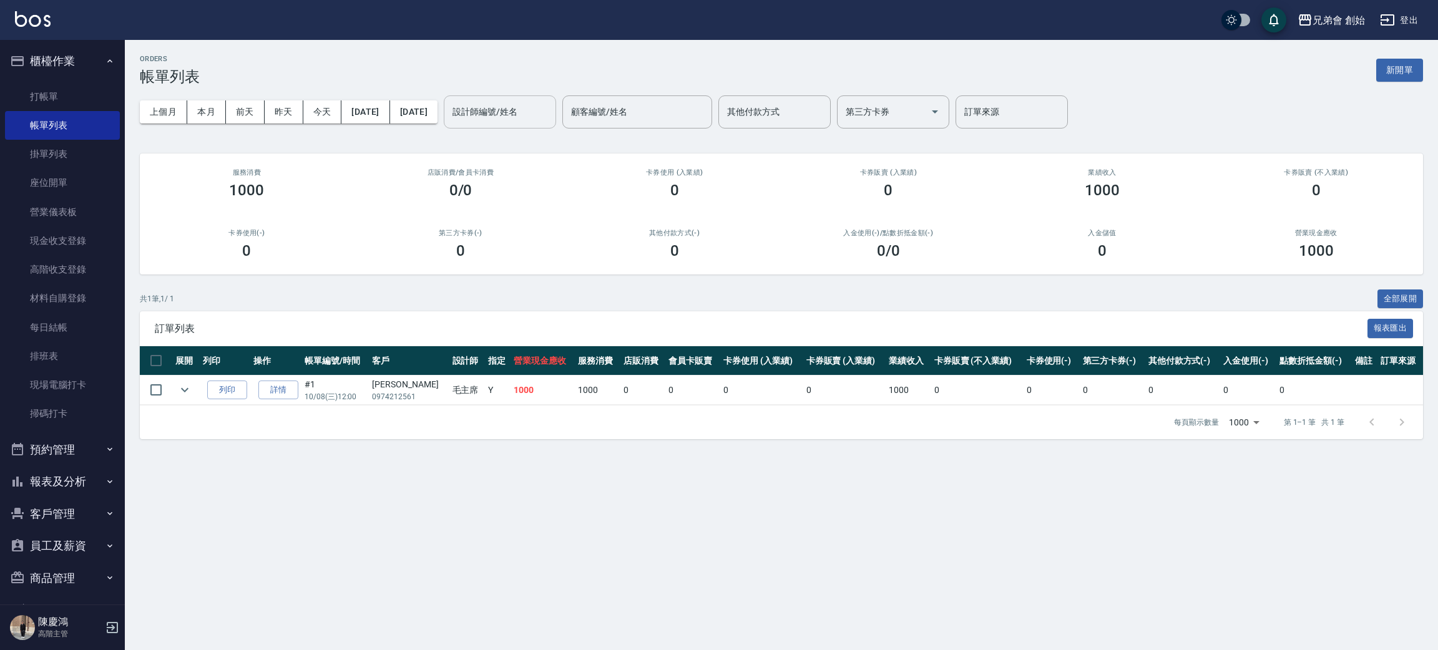
drag, startPoint x: 572, startPoint y: 112, endPoint x: 570, endPoint y: 99, distance: 14.0
click at [556, 99] on div "設計師編號/姓名" at bounding box center [500, 111] width 112 height 33
click at [550, 112] on input "設計師編號/姓名" at bounding box center [499, 112] width 101 height 22
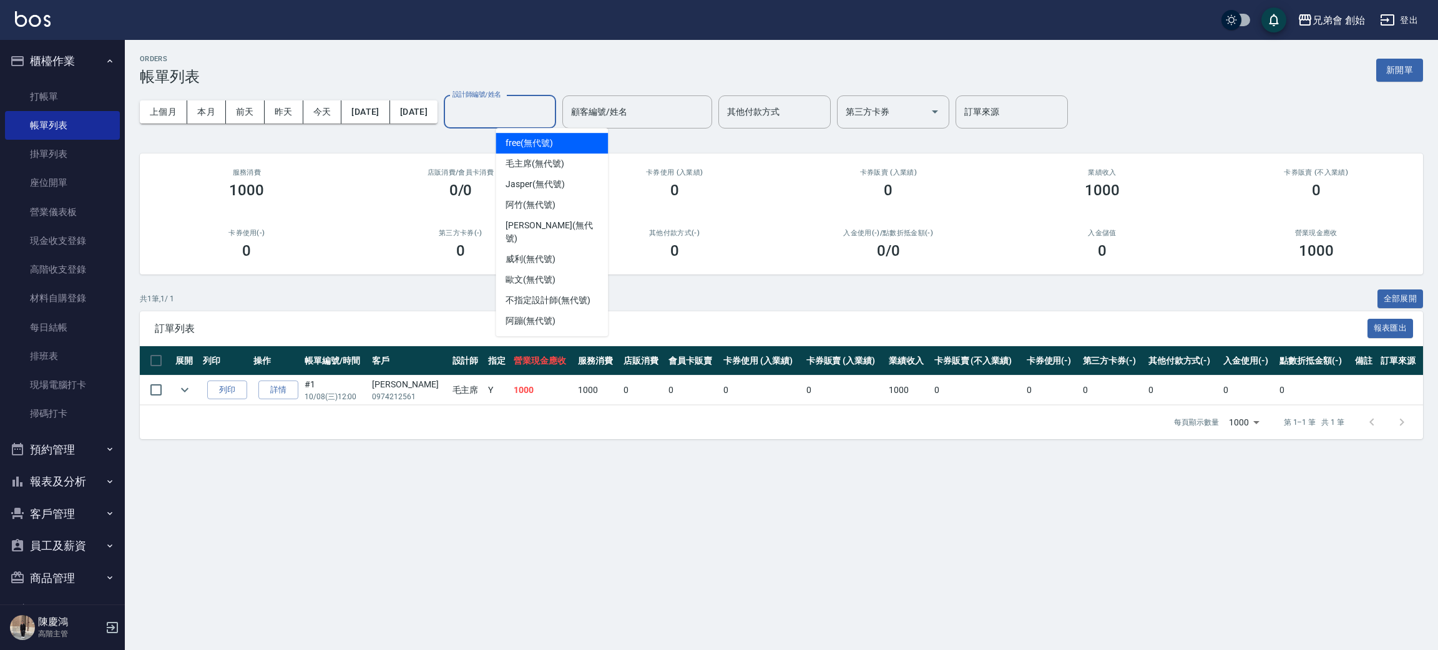
click at [567, 142] on div "free (無代號)" at bounding box center [551, 143] width 112 height 21
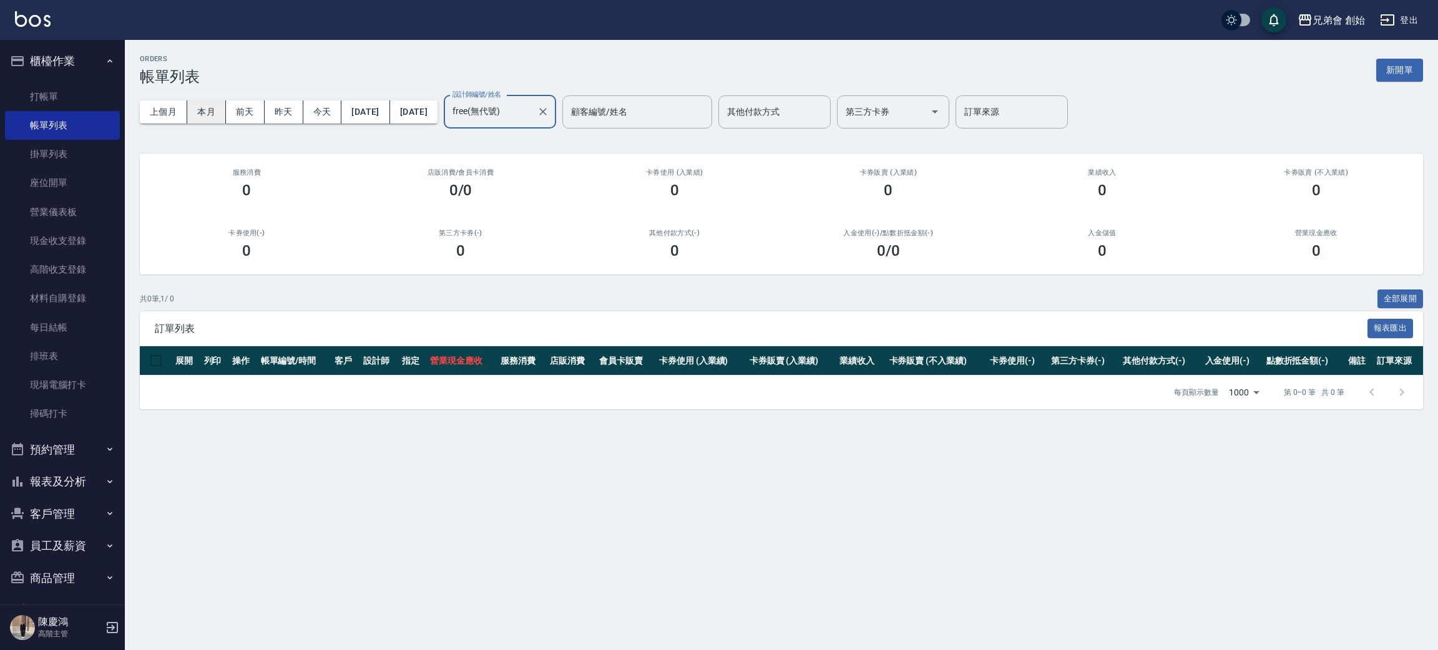
click at [222, 109] on button "本月" at bounding box center [206, 111] width 39 height 23
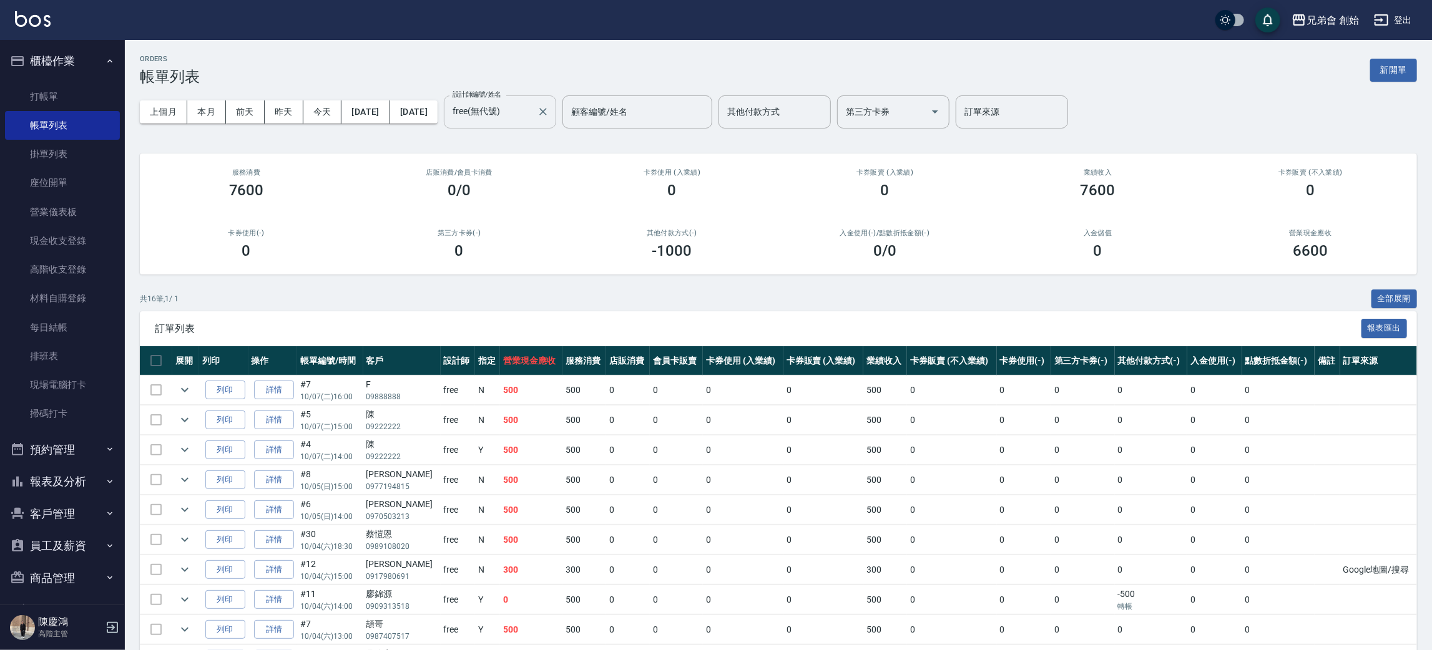
click at [533, 122] on div "free(無代號) 設計師編號/姓名" at bounding box center [500, 111] width 112 height 33
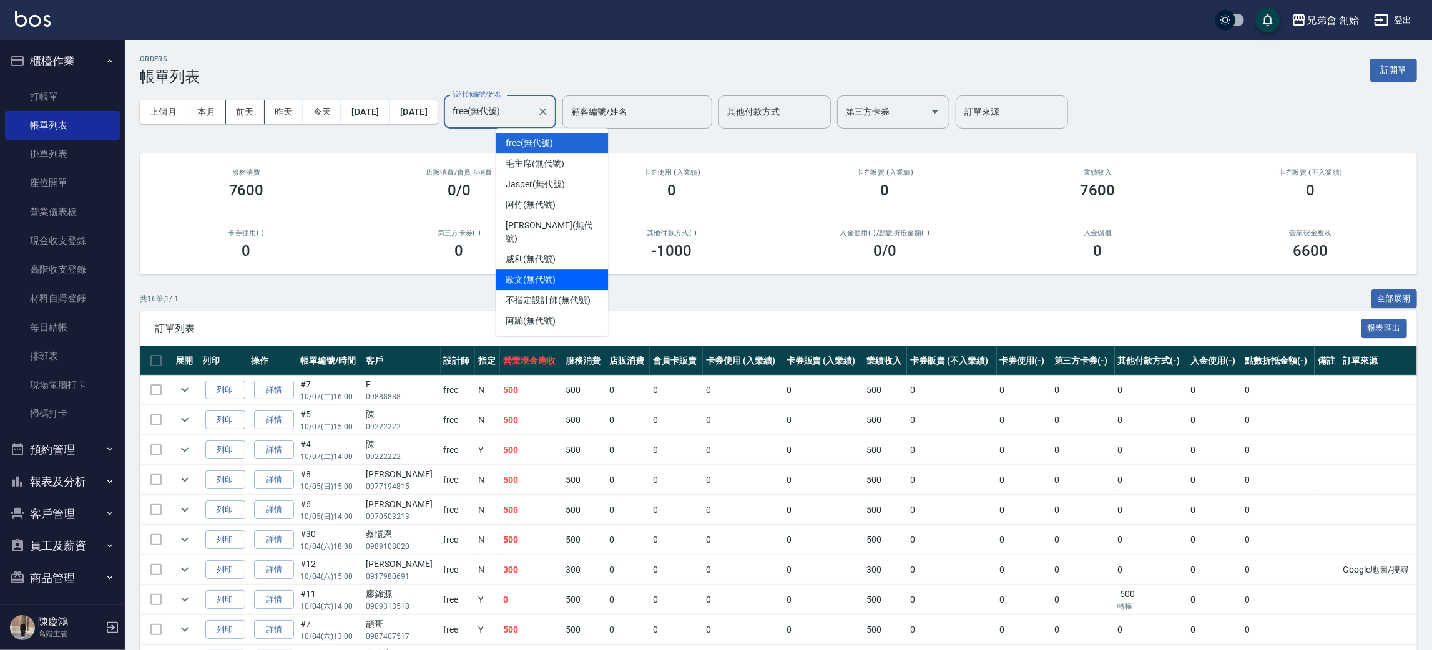
click at [550, 273] on span "[PERSON_NAME](無代號)" at bounding box center [530, 279] width 50 height 13
type input "[PERSON_NAME](無代號)"
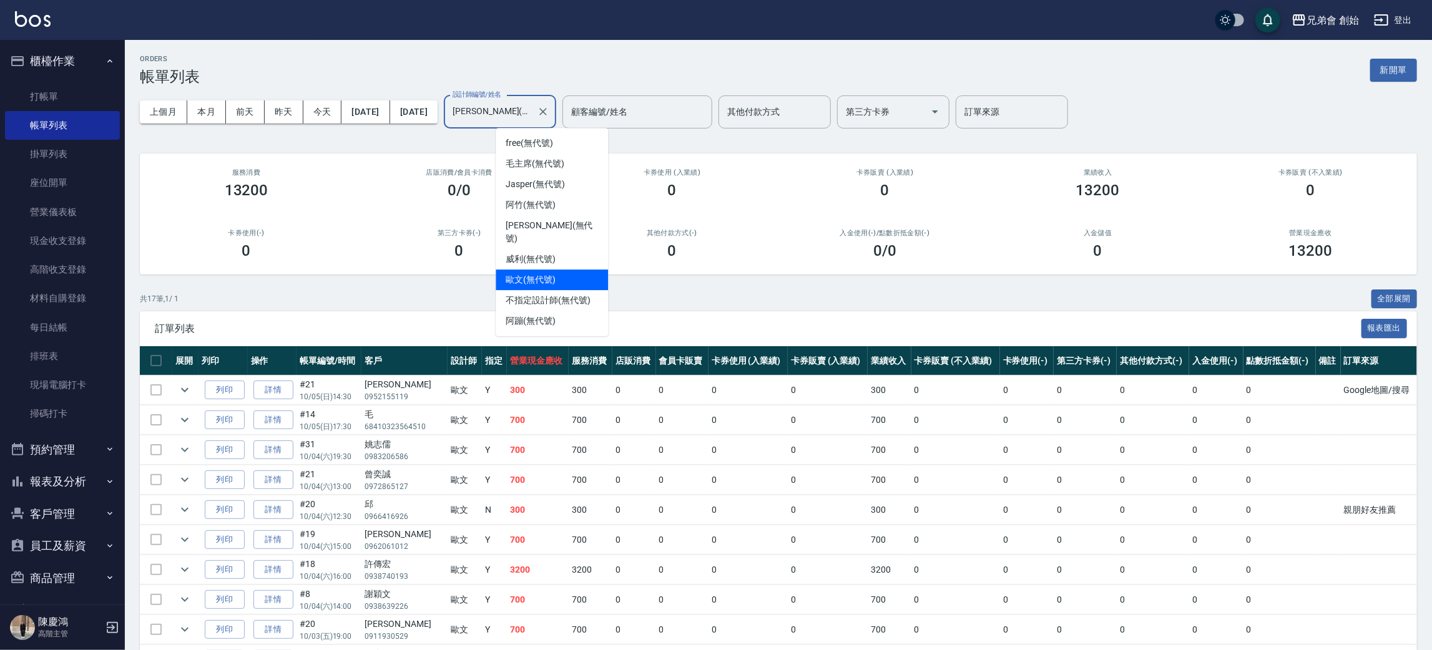
drag, startPoint x: 553, startPoint y: 115, endPoint x: 550, endPoint y: 131, distance: 15.9
click at [532, 114] on input "[PERSON_NAME](無代號)" at bounding box center [490, 112] width 82 height 22
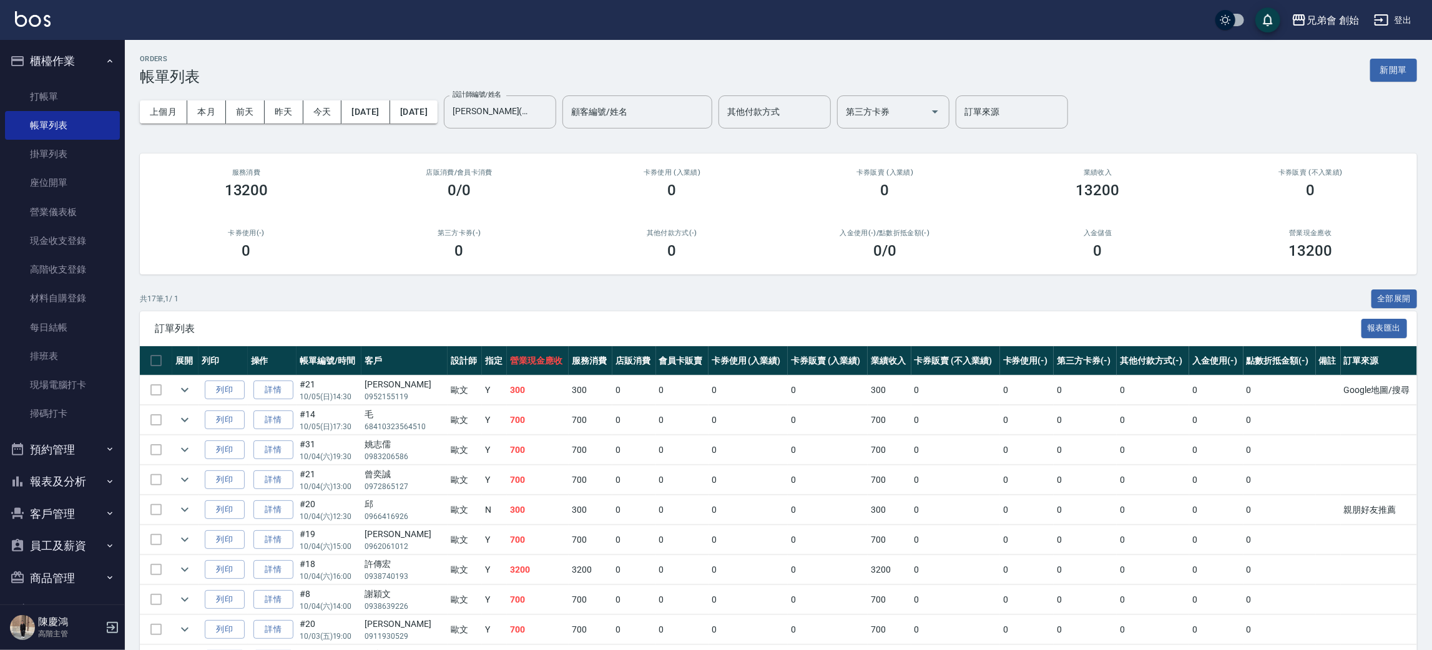
click at [412, 250] on div "0" at bounding box center [459, 250] width 183 height 17
click at [549, 111] on icon "Clear" at bounding box center [543, 111] width 12 height 12
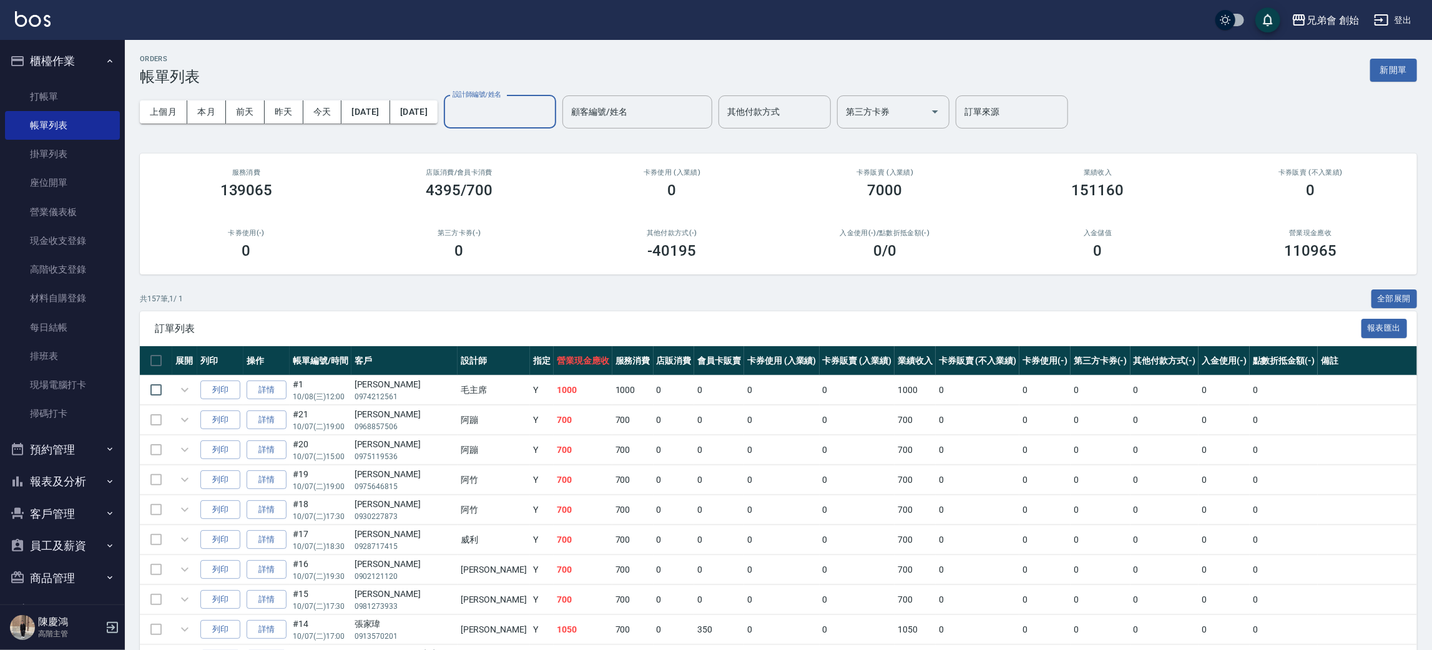
click at [65, 60] on button "櫃檯作業" at bounding box center [62, 61] width 115 height 32
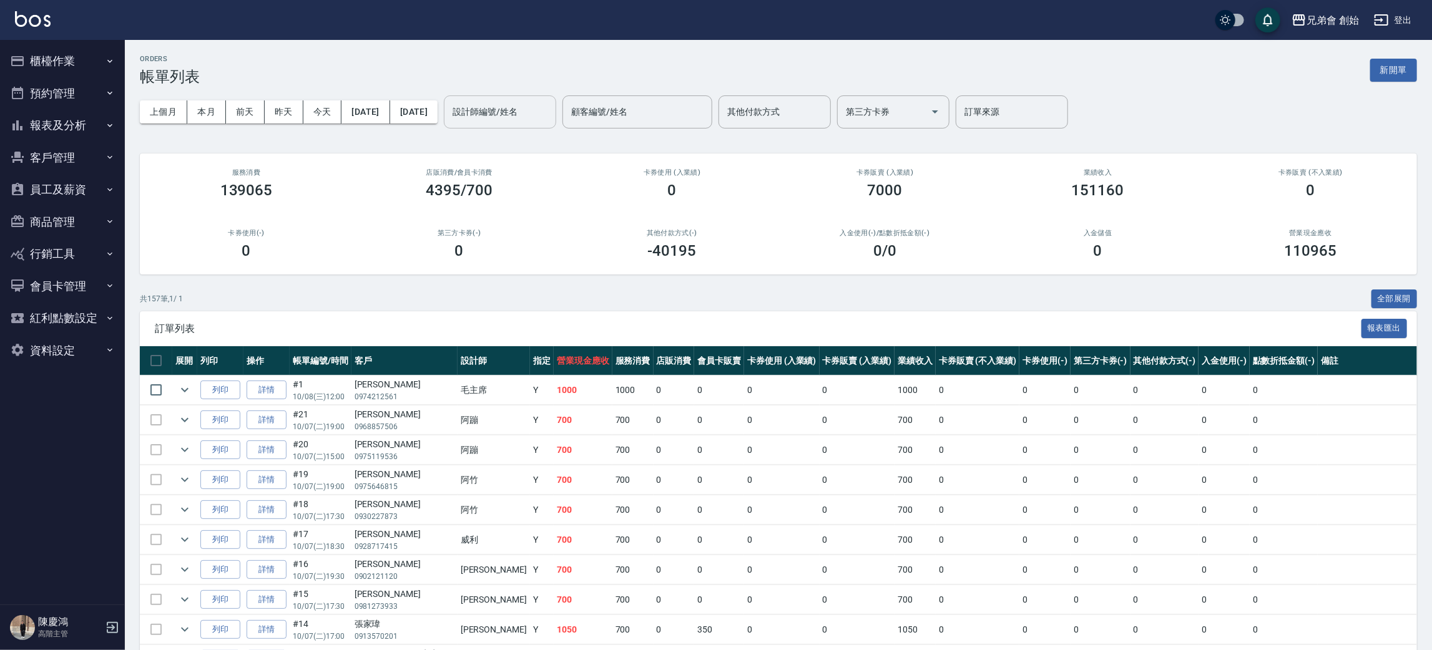
click at [57, 92] on button "預約管理" at bounding box center [62, 93] width 115 height 32
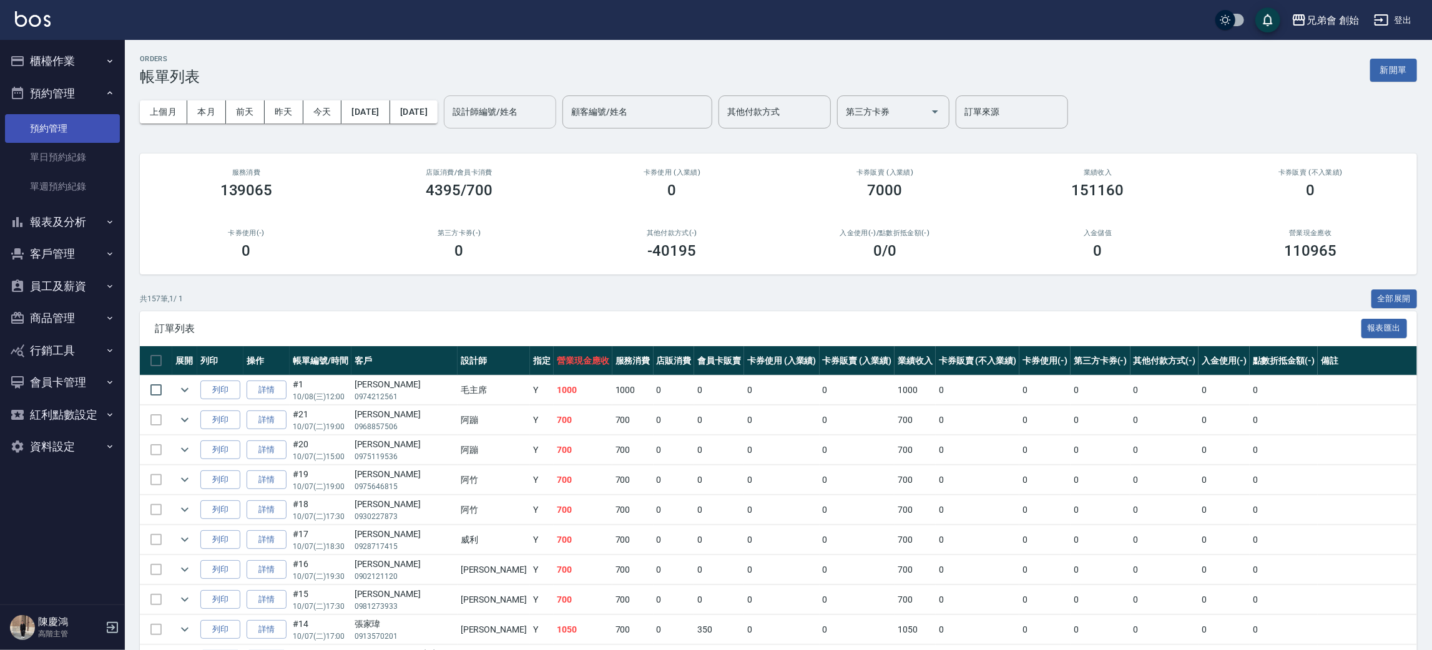
drag, startPoint x: 85, startPoint y: 156, endPoint x: 85, endPoint y: 118, distance: 38.1
click at [85, 157] on link "單日預約紀錄" at bounding box center [62, 157] width 115 height 29
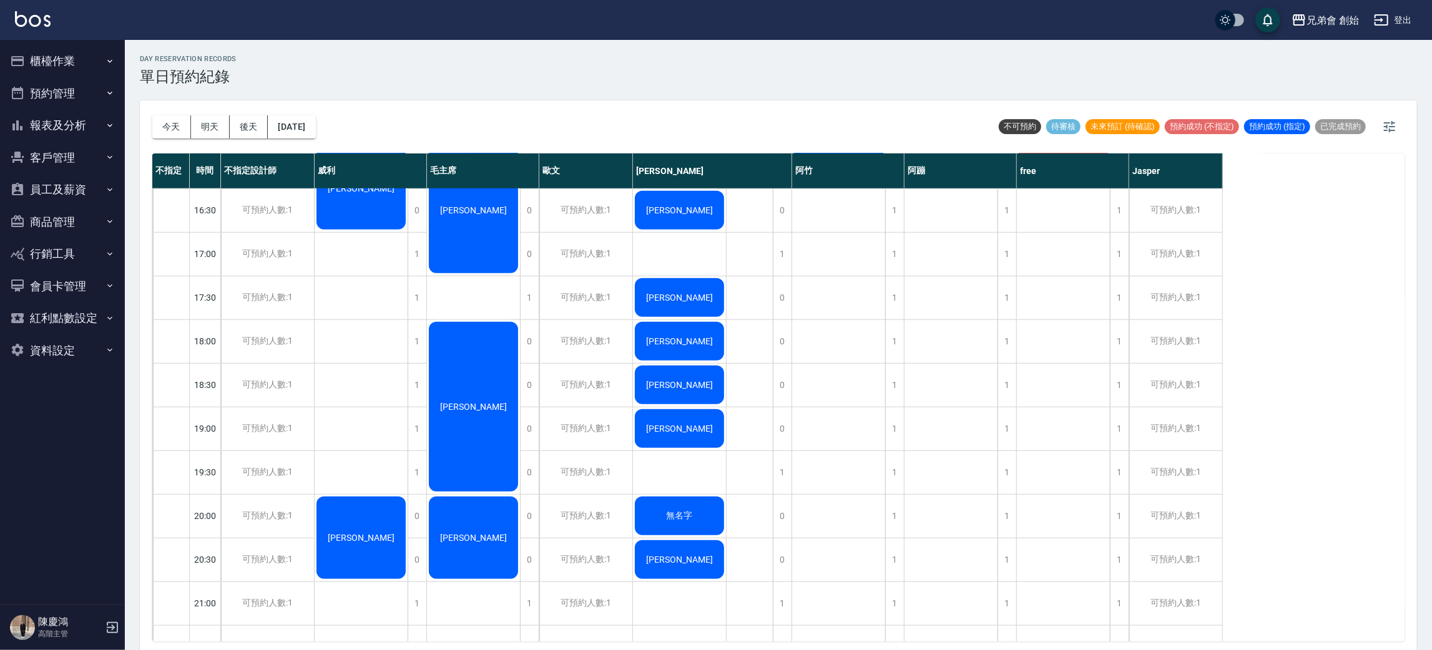
scroll to position [374, 0]
